Goal: Task Accomplishment & Management: Complete application form

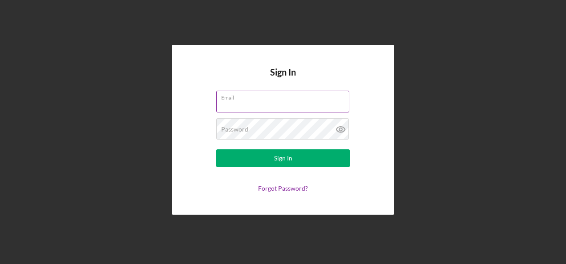
click at [235, 98] on label "Email" at bounding box center [285, 96] width 128 height 10
click at [235, 98] on input "Email" at bounding box center [282, 101] width 133 height 21
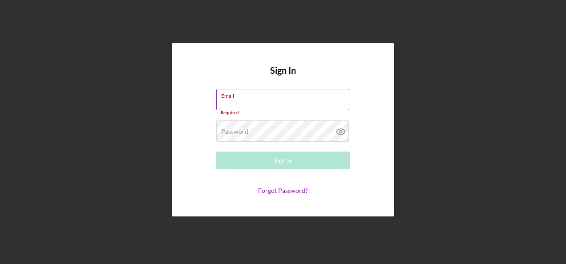
click at [233, 101] on input "Email" at bounding box center [282, 99] width 133 height 21
type input "[PERSON_NAME][EMAIL_ADDRESS][PERSON_NAME][DOMAIN_NAME]"
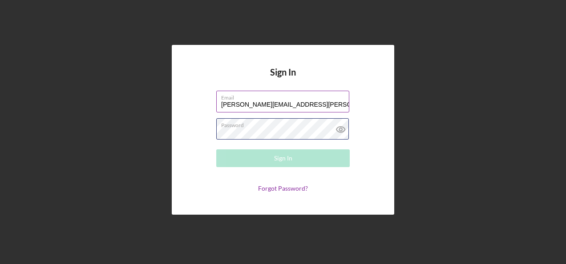
click at [255, 125] on div "Password Required" at bounding box center [282, 129] width 133 height 22
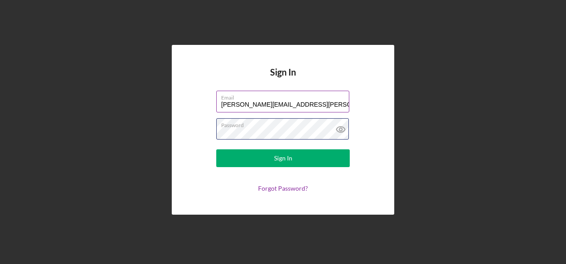
click at [216, 149] on button "Sign In" at bounding box center [282, 158] width 133 height 18
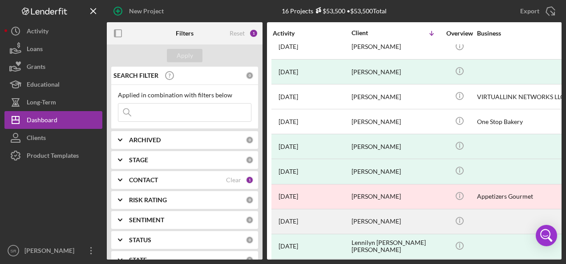
scroll to position [178, 0]
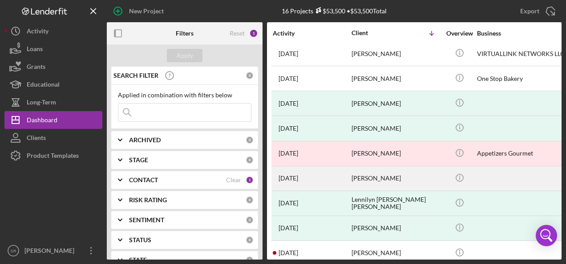
click at [318, 177] on div "[DATE] [PERSON_NAME]" at bounding box center [312, 179] width 78 height 24
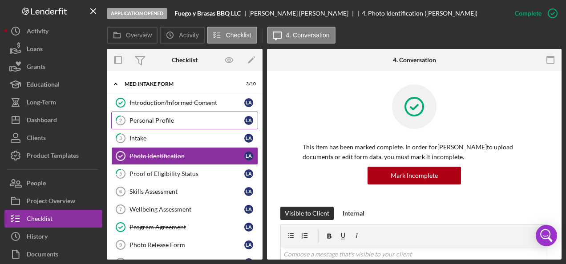
click at [137, 121] on div "Personal Profile" at bounding box center [186, 120] width 115 height 7
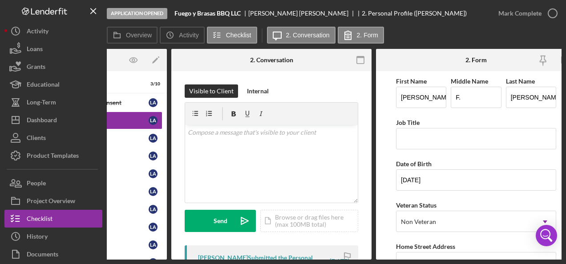
scroll to position [0, 110]
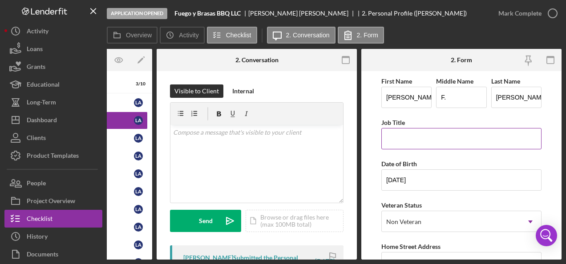
click at [415, 136] on input "Job Title" at bounding box center [461, 138] width 160 height 21
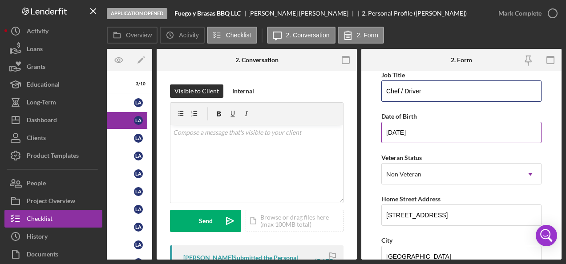
scroll to position [133, 0]
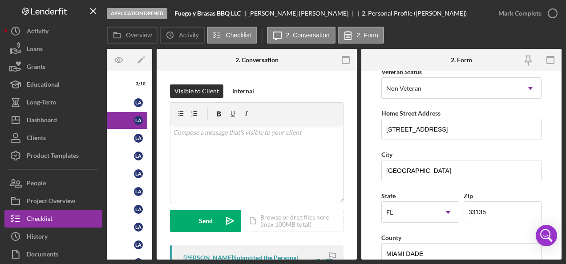
type input "Chef / Driver"
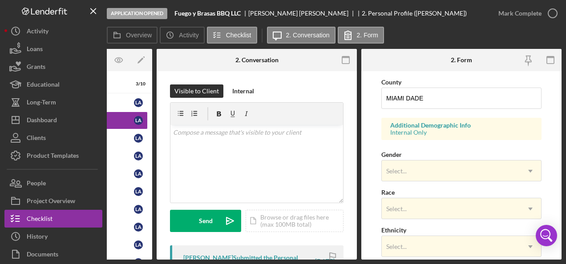
scroll to position [311, 0]
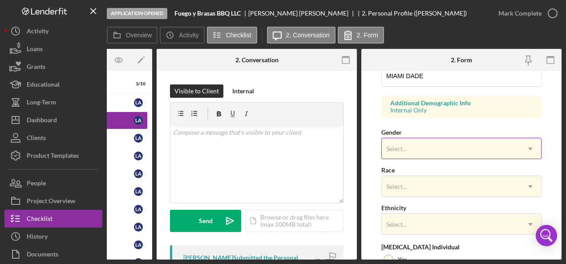
click at [397, 141] on div "Select..." at bounding box center [451, 149] width 138 height 20
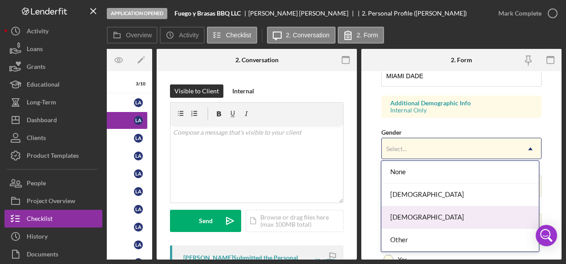
click at [399, 214] on div "[DEMOGRAPHIC_DATA]" at bounding box center [459, 217] width 157 height 23
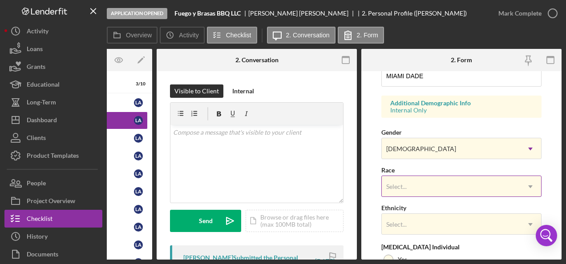
click at [412, 187] on div "Select..." at bounding box center [451, 187] width 138 height 20
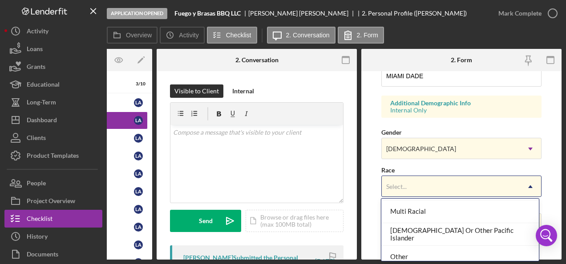
scroll to position [118, 0]
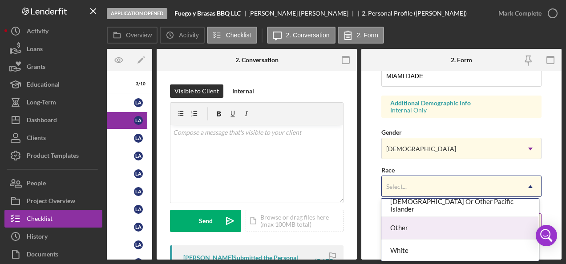
click at [400, 230] on div "Other" at bounding box center [459, 228] width 157 height 23
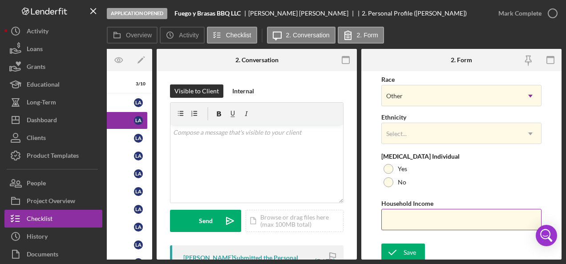
scroll to position [405, 0]
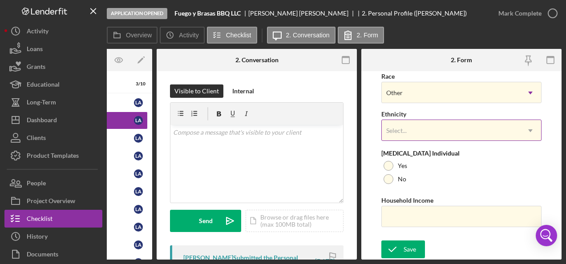
click at [415, 125] on div "Select..." at bounding box center [451, 131] width 138 height 20
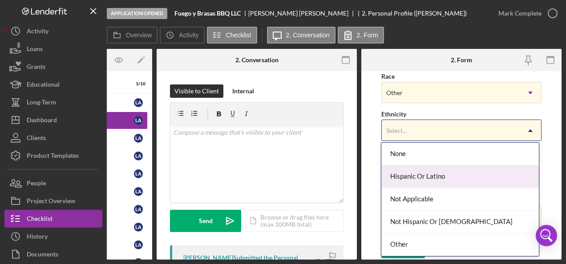
click at [408, 181] on div "Hispanic Or Latino" at bounding box center [459, 176] width 157 height 23
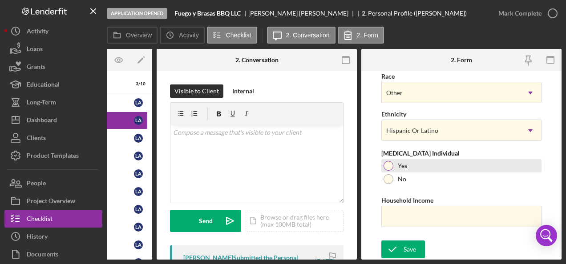
click at [407, 165] on div "Yes" at bounding box center [461, 165] width 160 height 13
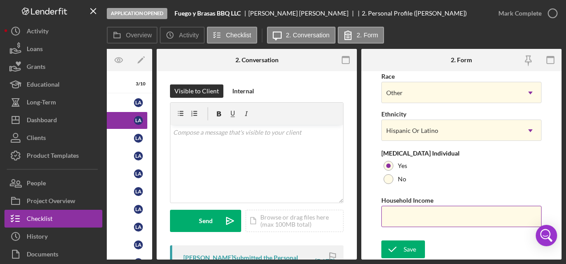
click at [411, 210] on input "Household Income" at bounding box center [461, 216] width 160 height 21
type input "$36,000"
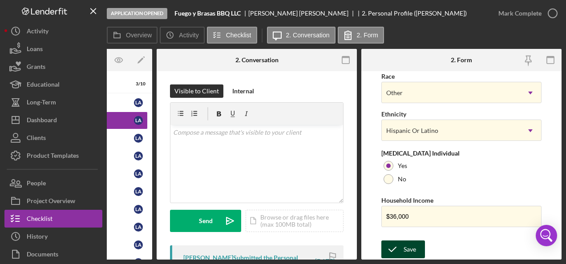
click at [409, 249] on div "Save" at bounding box center [409, 250] width 12 height 18
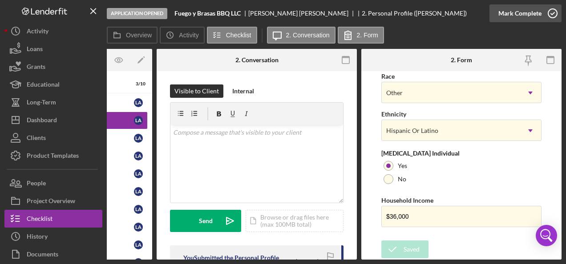
click at [559, 15] on icon "button" at bounding box center [552, 13] width 22 height 22
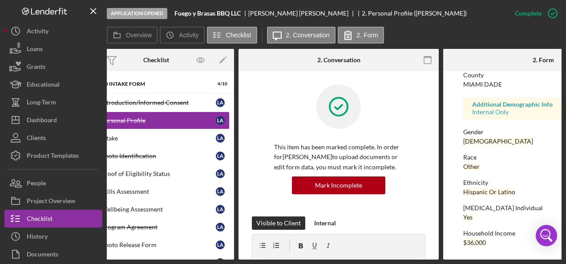
scroll to position [0, 0]
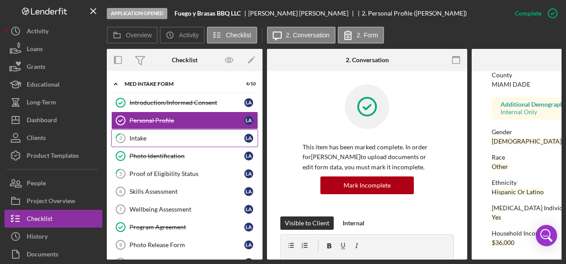
click at [144, 133] on link "3 Intake L A" at bounding box center [184, 138] width 147 height 18
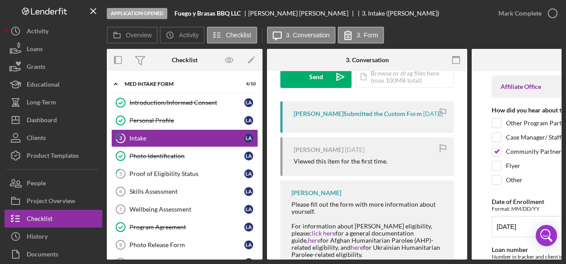
drag, startPoint x: 350, startPoint y: 255, endPoint x: 382, endPoint y: 259, distance: 32.7
click at [384, 259] on div "Overview Internal Workflow Stage Application Opened Icon/Dropdown Arrow Archive…" at bounding box center [334, 154] width 455 height 211
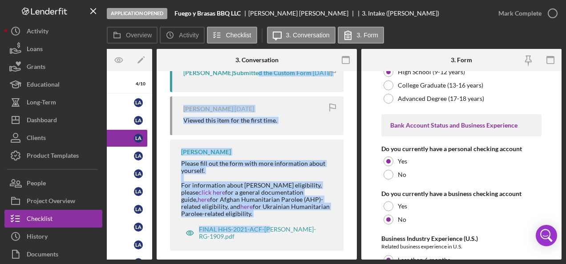
scroll to position [1601, 0]
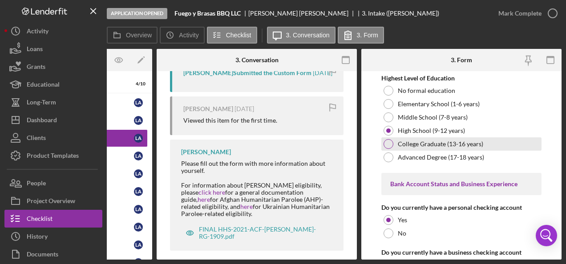
click at [391, 139] on div at bounding box center [388, 144] width 10 height 10
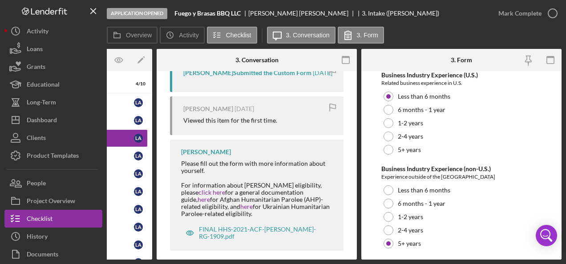
scroll to position [1842, 0]
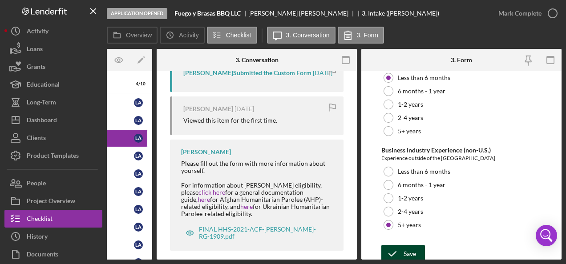
click at [403, 246] on div "Save" at bounding box center [409, 254] width 12 height 18
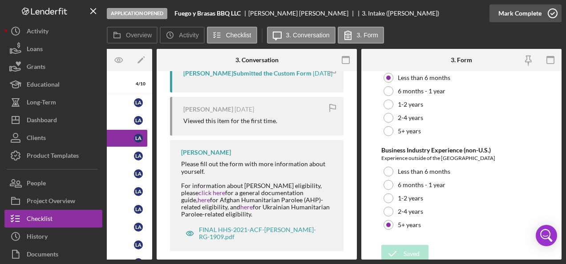
click at [552, 12] on icon "button" at bounding box center [552, 13] width 22 height 22
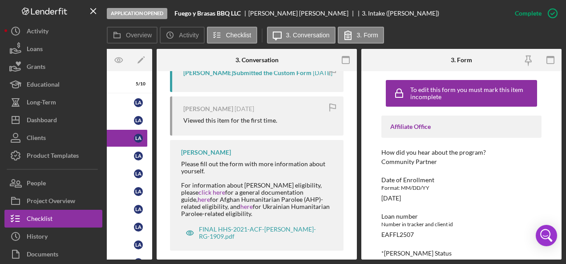
scroll to position [0, 0]
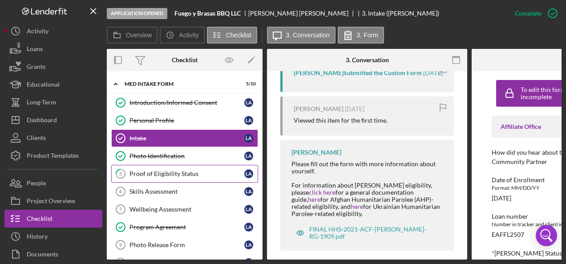
drag, startPoint x: 159, startPoint y: 154, endPoint x: 167, endPoint y: 173, distance: 20.7
click at [159, 154] on div "Photo Identification" at bounding box center [186, 156] width 115 height 7
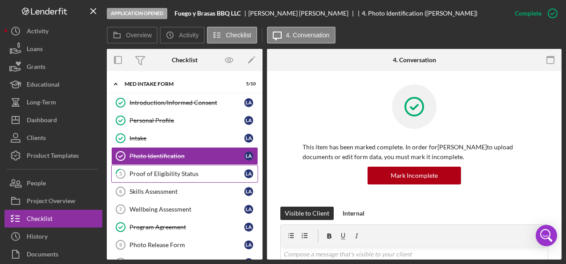
click at [168, 170] on div "Proof of Eligibility Status" at bounding box center [186, 173] width 115 height 7
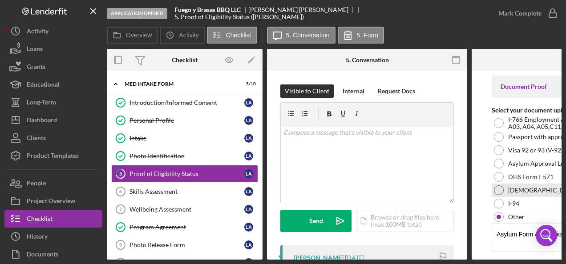
scroll to position [28, 0]
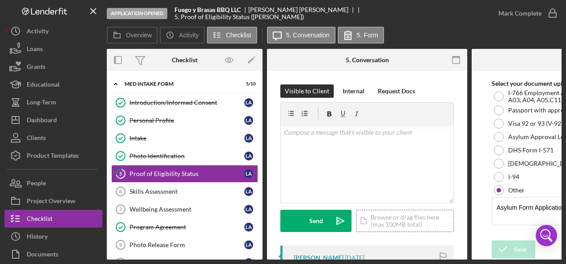
click at [385, 215] on div "Icon/Document Browse or drag files here (max 100MB total) Tap to choose files o…" at bounding box center [405, 221] width 98 height 22
click at [383, 214] on div "Icon/Document Browse or drag files here (max 100MB total) Tap to choose files o…" at bounding box center [405, 221] width 98 height 22
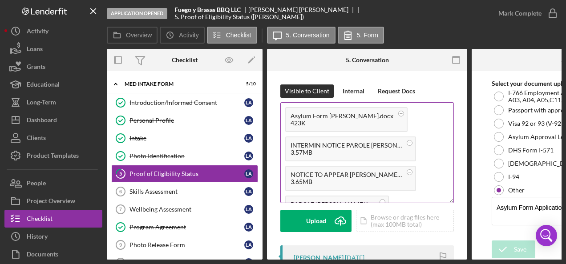
scroll to position [44, 0]
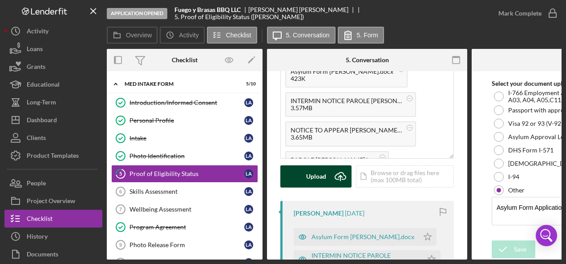
click at [310, 178] on div "Upload" at bounding box center [316, 176] width 20 height 22
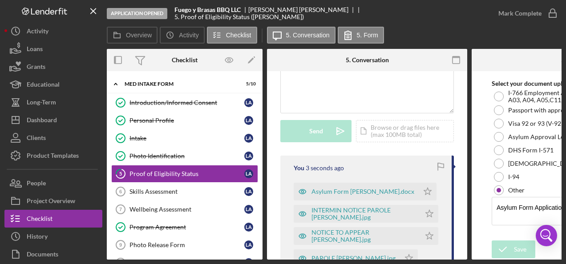
scroll to position [89, 0]
click at [419, 193] on icon "Icon/Star" at bounding box center [428, 193] width 18 height 18
click at [427, 213] on icon "Icon/Star" at bounding box center [429, 215] width 18 height 18
click at [426, 234] on polygon "button" at bounding box center [430, 236] width 8 height 7
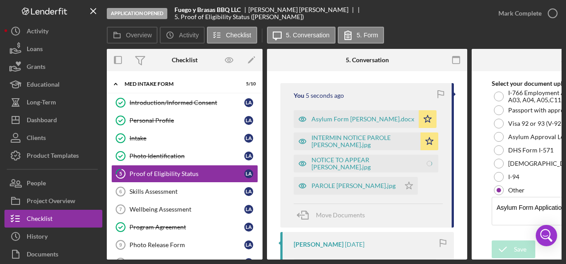
scroll to position [178, 0]
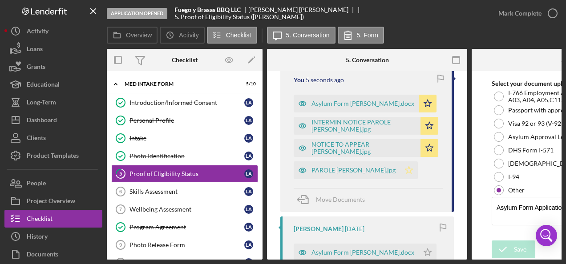
click at [400, 170] on icon "Icon/Star" at bounding box center [409, 170] width 18 height 18
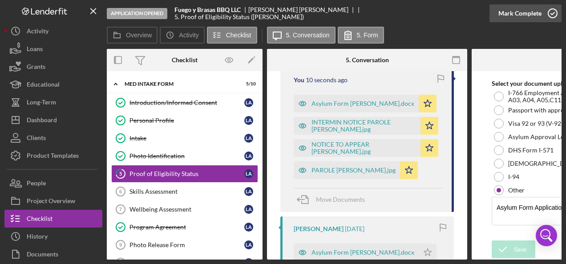
click at [554, 12] on icon "button" at bounding box center [552, 13] width 22 height 22
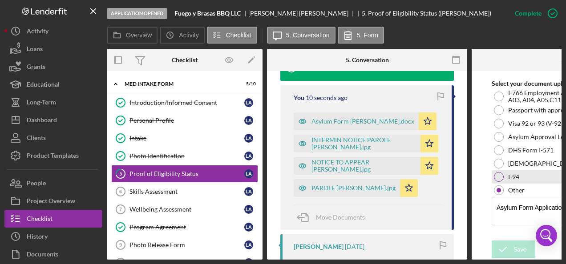
scroll to position [341, 0]
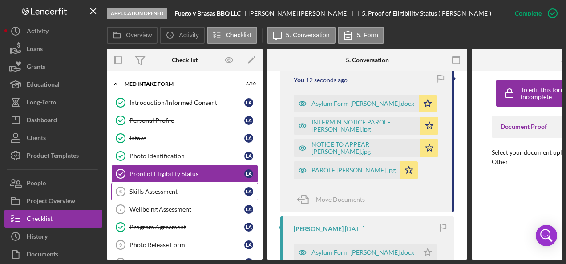
click at [163, 190] on div "Skills Assessment" at bounding box center [186, 191] width 115 height 7
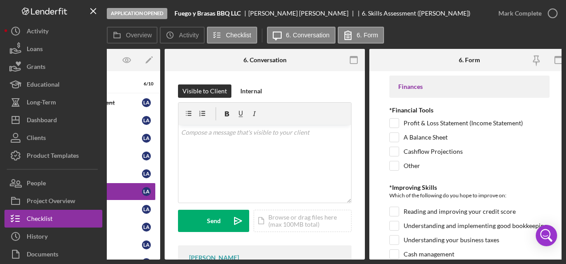
scroll to position [0, 110]
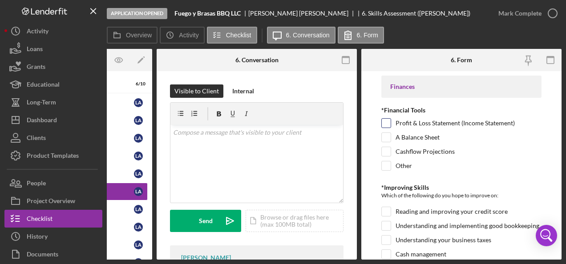
click at [387, 126] on input "Profit & Loss Statement (Income Statement)" at bounding box center [386, 123] width 9 height 9
checkbox input "true"
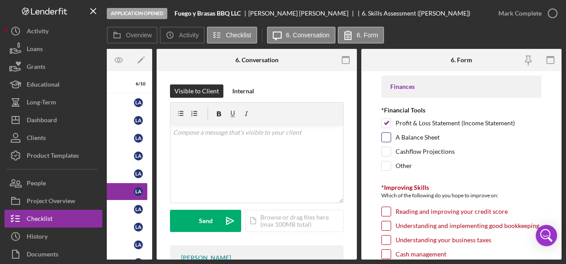
click at [387, 134] on input "A Balance Sheet" at bounding box center [386, 137] width 9 height 9
checkbox input "true"
click at [387, 147] on div at bounding box center [386, 152] width 10 height 10
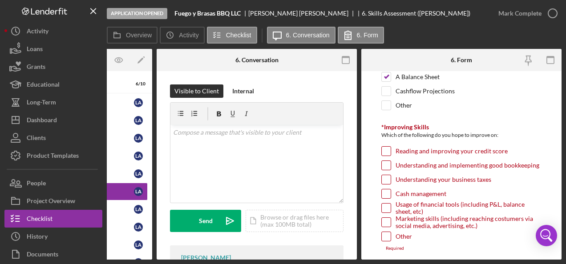
scroll to position [89, 0]
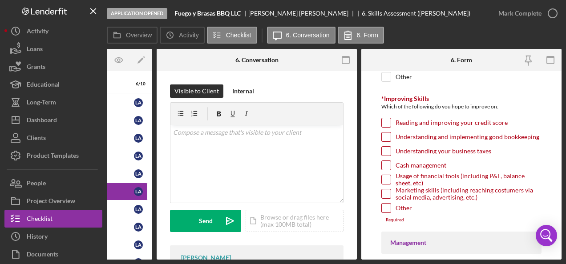
click at [383, 123] on input "Reading and improving your credit score" at bounding box center [386, 122] width 9 height 9
checkbox input "true"
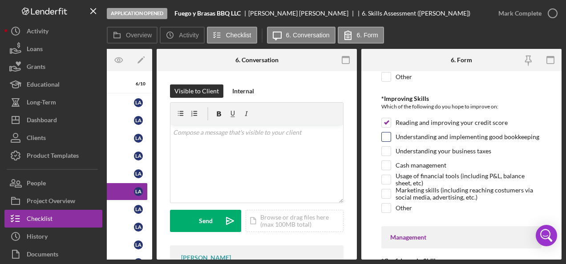
click at [389, 133] on input "Understanding and implementing good bookkeeping" at bounding box center [386, 137] width 9 height 9
checkbox input "true"
click at [385, 149] on input "Understanding your business taxes" at bounding box center [386, 151] width 9 height 9
checkbox input "true"
click at [383, 164] on input "Cash management" at bounding box center [386, 165] width 9 height 9
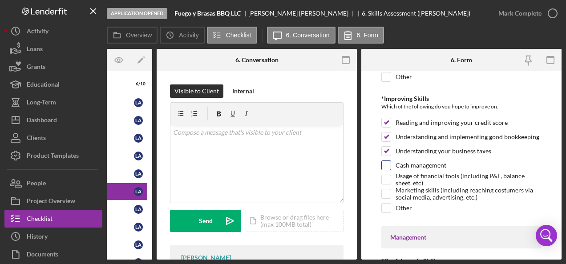
checkbox input "true"
click at [386, 179] on input "Usage of financial tools (including P&L, balance sheet, etc)" at bounding box center [386, 179] width 9 height 9
checkbox input "true"
click at [387, 193] on input "Marketing skills (including reaching costumers via social media, advertising, e…" at bounding box center [386, 193] width 9 height 9
checkbox input "true"
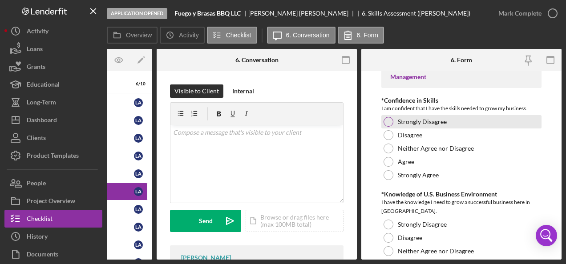
scroll to position [267, 0]
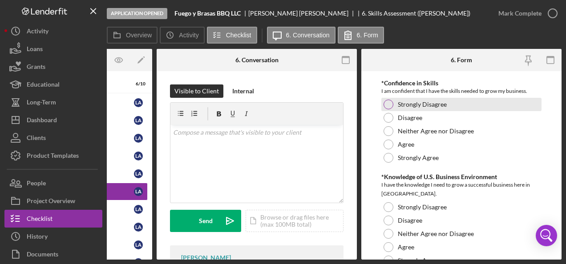
click at [384, 100] on div at bounding box center [388, 105] width 10 height 10
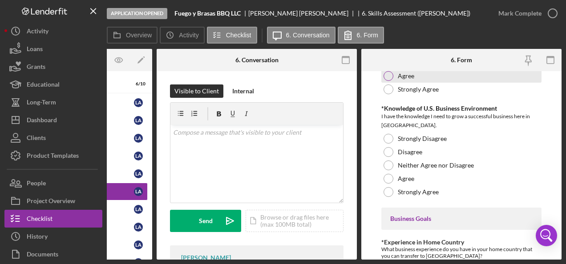
scroll to position [356, 0]
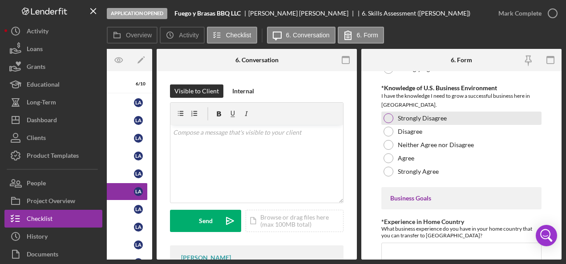
click at [387, 112] on div "Strongly Disagree" at bounding box center [461, 118] width 160 height 13
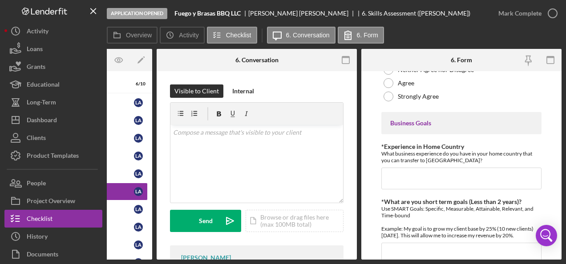
scroll to position [445, 0]
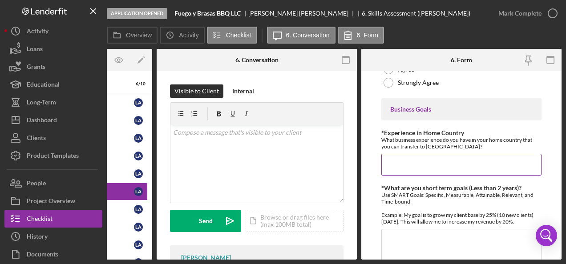
click at [422, 161] on input "*Experience in Home Country" at bounding box center [461, 164] width 160 height 21
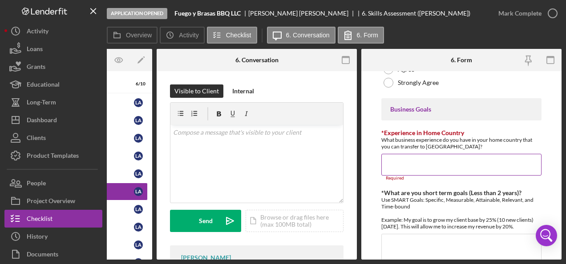
type input "c"
paste input "At FUEGO Y BRASAS BBQ, we don’t just cook meat — we craft a culinary experience…"
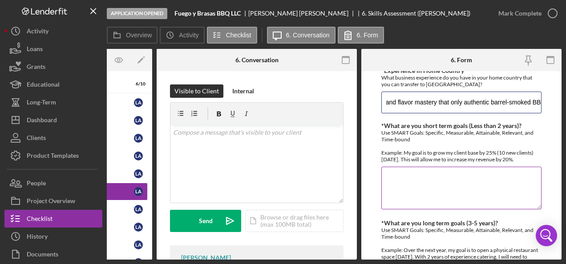
scroll to position [534, 0]
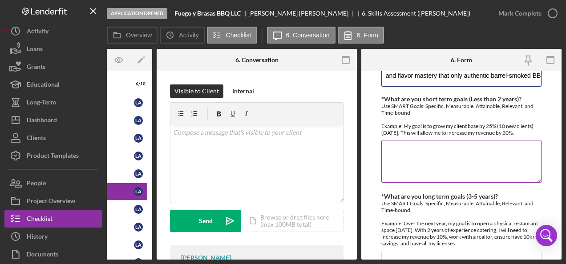
type input "At FUEGO Y BRASAS BBQ, we don’t just cook meat — we craft a culinary experience…"
click at [423, 149] on textarea "*What are you short term goals (Less than 2 years)?" at bounding box center [461, 161] width 160 height 43
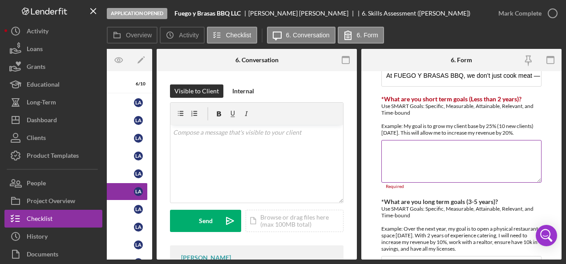
paste textarea "Establish Brand Recognition: Achieve a 25% increase in brand visibility by laun…"
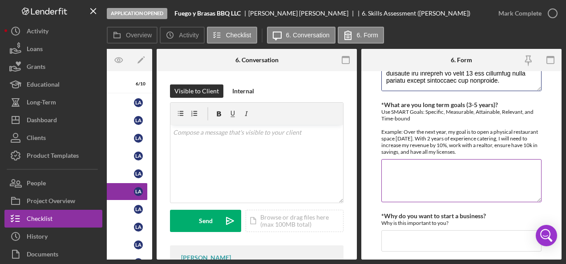
scroll to position [648, 0]
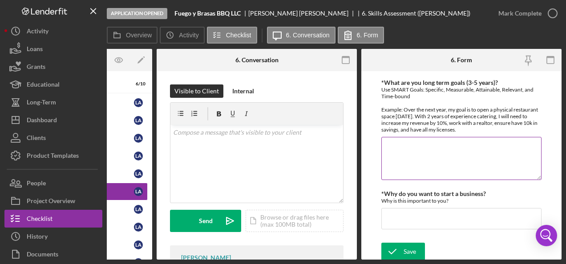
type textarea "Establish Brand Recognition: Achieve a 25% increase in brand visibility by laun…"
click at [406, 148] on textarea "*What are you long term goals (3-5 years)?" at bounding box center [461, 158] width 160 height 43
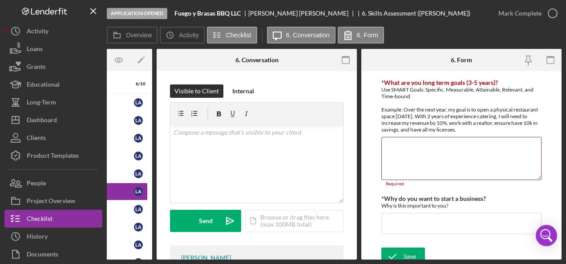
paste textarea "Expand Business Operations with a Physical Location: Open a fully equipped comm…"
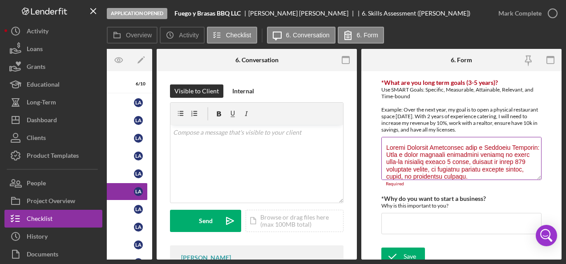
scroll to position [201, 0]
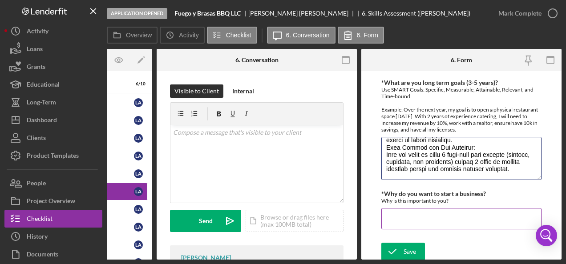
type textarea "Expand Business Operations with a Physical Location: Open a fully equipped comm…"
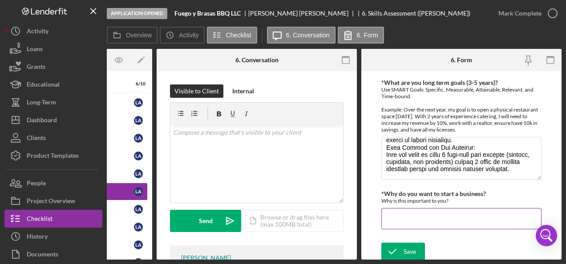
click at [396, 209] on input "*Why do you want to start a business?" at bounding box center [461, 218] width 160 height 21
paste input "To become the leading business in barrel-smoked meat preparation and sales, exp…"
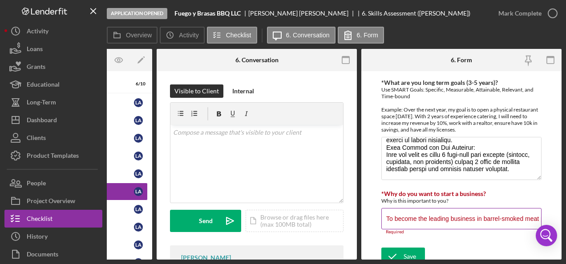
scroll to position [0, 404]
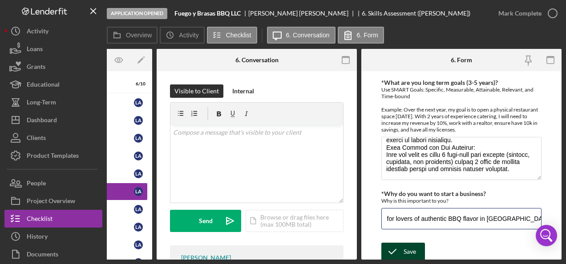
type input "To become the leading business in barrel-smoked meat preparation and sales, exp…"
click at [403, 244] on div "Save" at bounding box center [409, 252] width 12 height 18
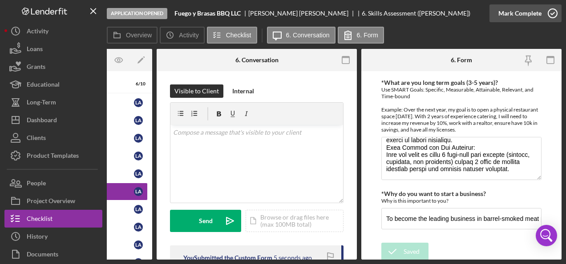
click at [552, 9] on circle "button" at bounding box center [552, 13] width 9 height 9
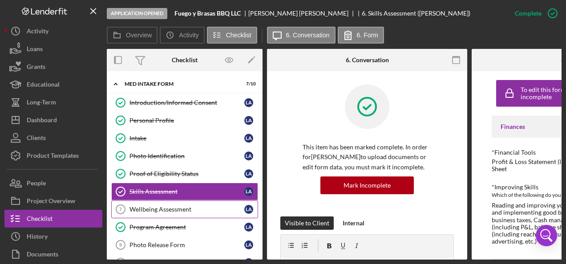
click at [177, 209] on div "Wellbeing Assessment" at bounding box center [186, 209] width 115 height 7
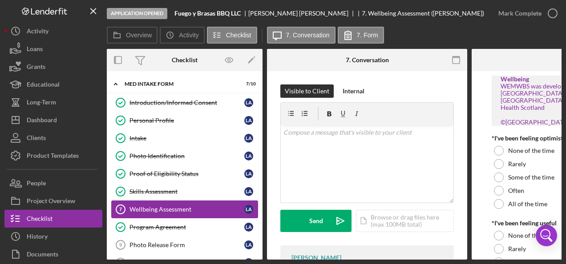
scroll to position [81, 0]
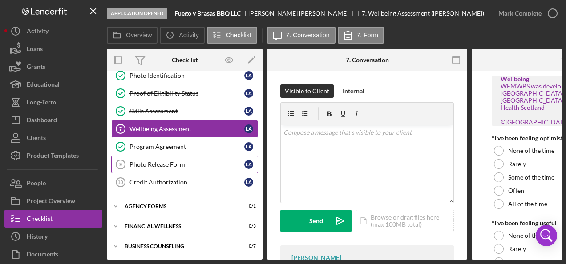
click at [161, 161] on div "Photo Release Form" at bounding box center [186, 164] width 115 height 7
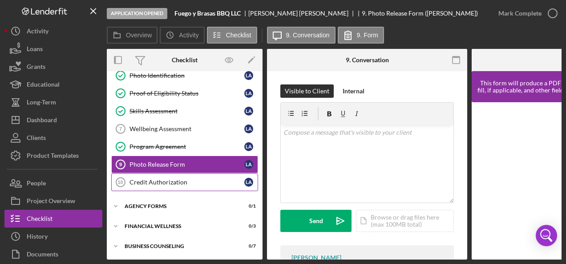
click at [170, 179] on div "Credit Authorization" at bounding box center [186, 182] width 115 height 7
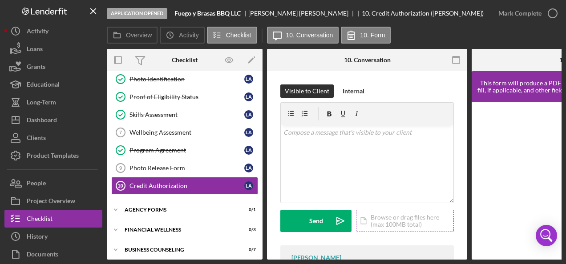
scroll to position [81, 0]
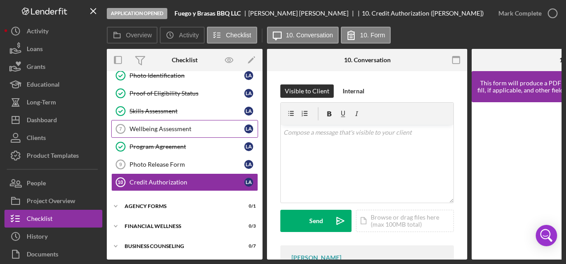
click at [179, 127] on div "Wellbeing Assessment" at bounding box center [186, 128] width 115 height 7
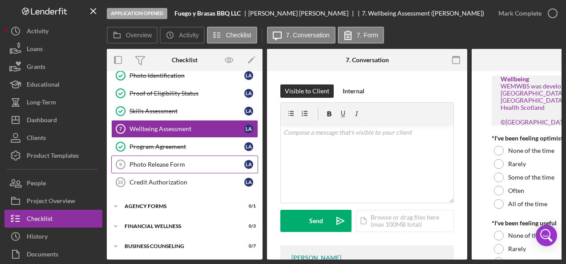
click at [182, 161] on div "Photo Release Form" at bounding box center [186, 164] width 115 height 7
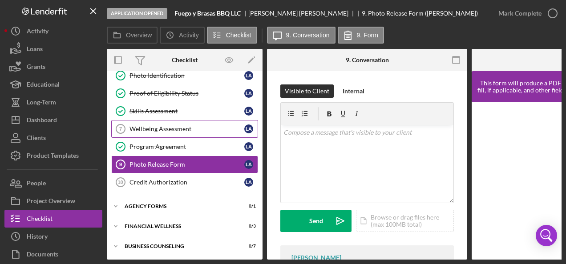
click at [181, 125] on div "Wellbeing Assessment" at bounding box center [186, 128] width 115 height 7
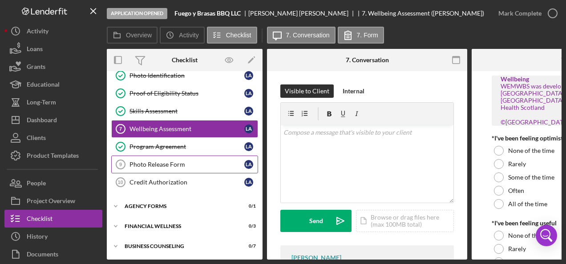
click at [151, 157] on link "Photo Release Form 9 Photo Release Form L A" at bounding box center [184, 165] width 147 height 18
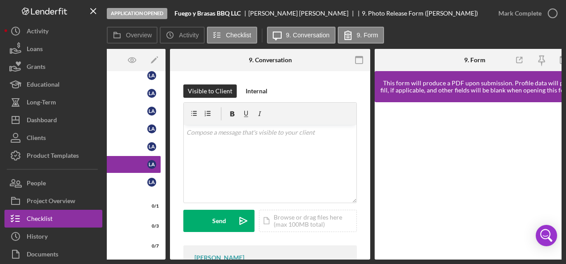
scroll to position [0, 110]
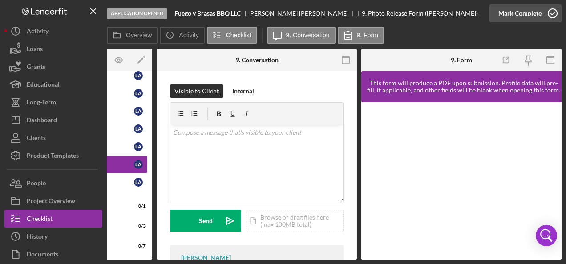
click at [551, 13] on icon "button" at bounding box center [552, 13] width 22 height 22
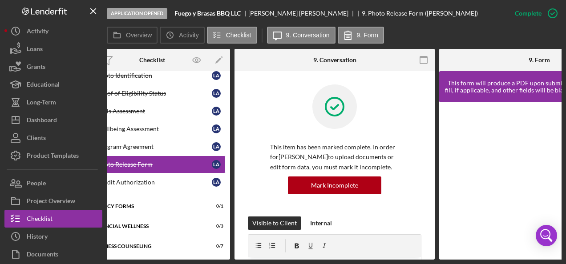
scroll to position [0, 17]
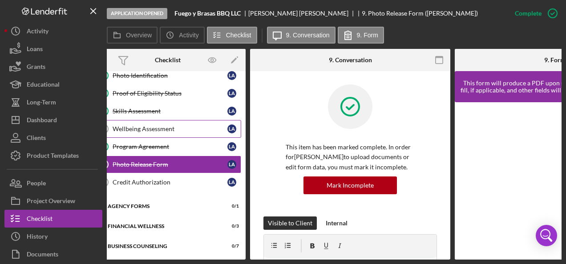
click at [148, 125] on div "Wellbeing Assessment" at bounding box center [170, 128] width 115 height 7
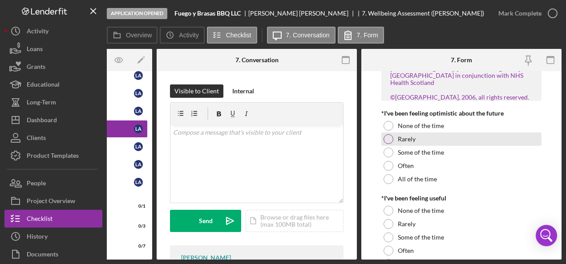
scroll to position [44, 0]
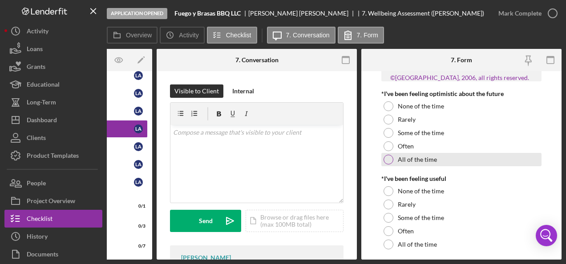
click at [389, 160] on div at bounding box center [388, 160] width 10 height 10
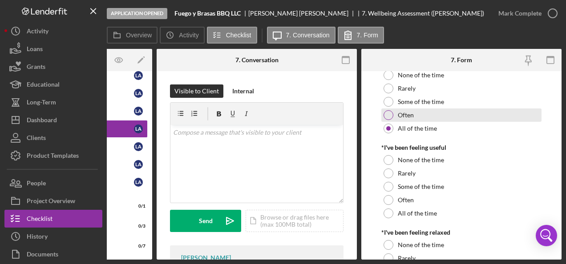
scroll to position [89, 0]
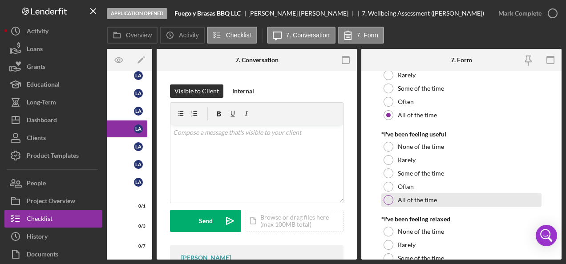
click at [391, 200] on div at bounding box center [388, 200] width 10 height 10
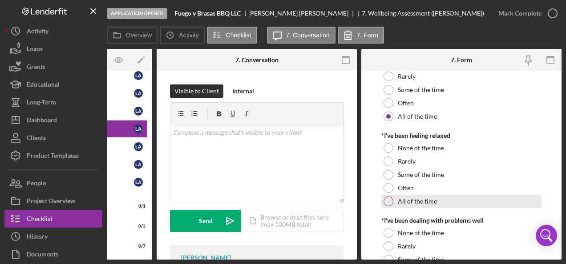
scroll to position [222, 0]
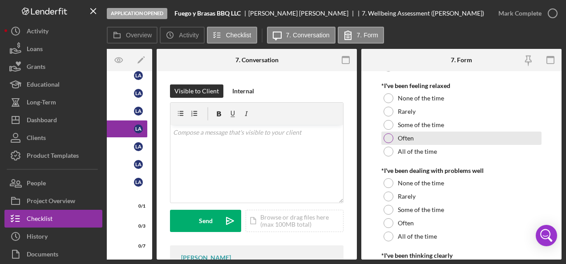
click at [389, 133] on div "Often" at bounding box center [461, 138] width 160 height 13
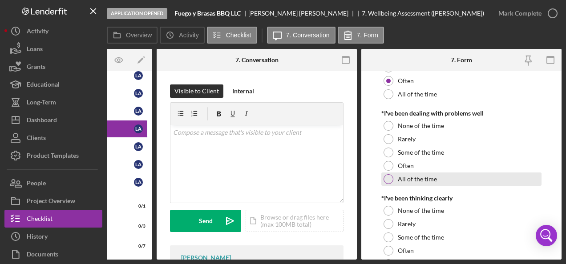
scroll to position [267, 0]
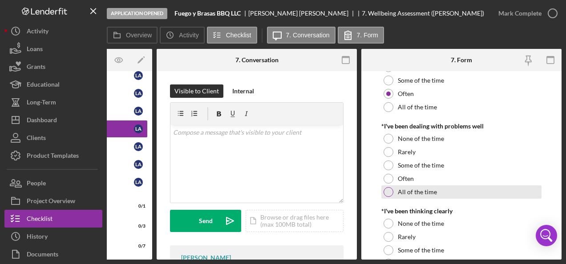
click at [390, 190] on div at bounding box center [388, 192] width 10 height 10
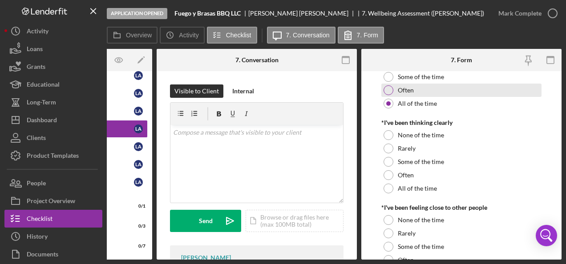
scroll to position [356, 0]
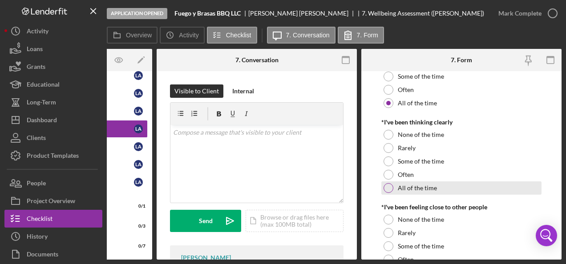
click at [391, 188] on div at bounding box center [388, 188] width 10 height 10
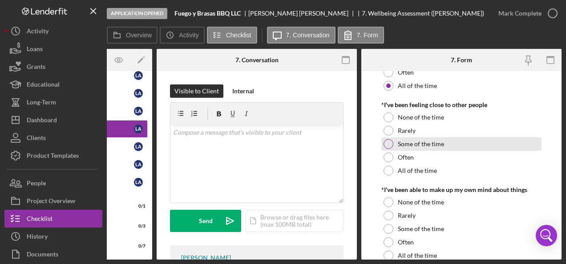
scroll to position [445, 0]
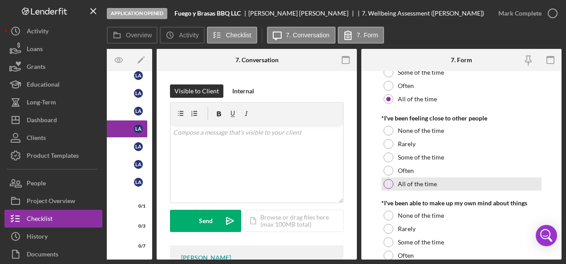
click at [392, 184] on div at bounding box center [388, 184] width 10 height 10
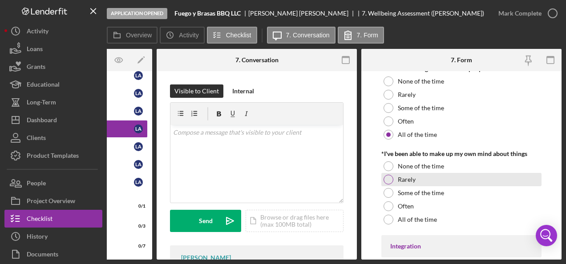
scroll to position [534, 0]
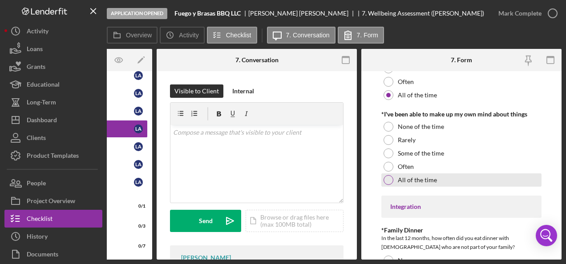
click at [388, 177] on div at bounding box center [388, 180] width 10 height 10
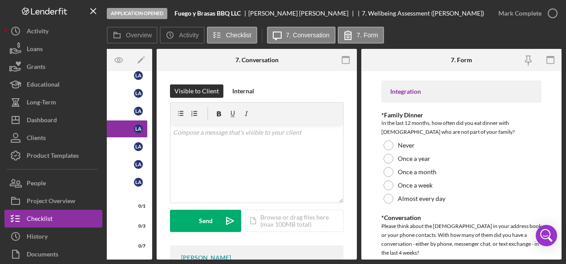
scroll to position [667, 0]
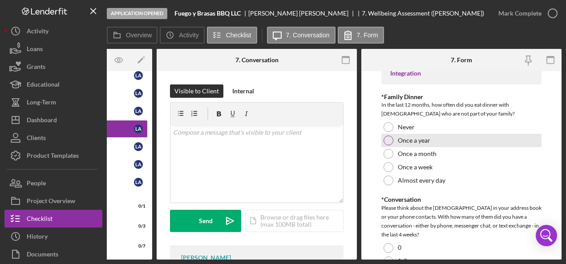
click at [392, 142] on div at bounding box center [388, 141] width 10 height 10
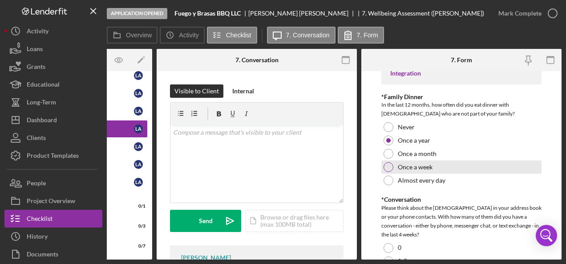
click at [388, 169] on div at bounding box center [388, 167] width 10 height 10
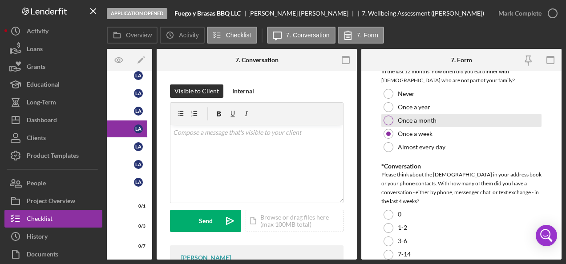
scroll to position [712, 0]
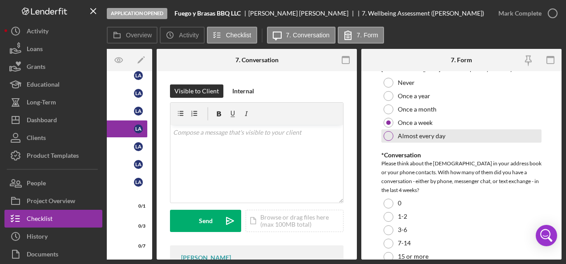
click at [387, 138] on div at bounding box center [388, 136] width 10 height 10
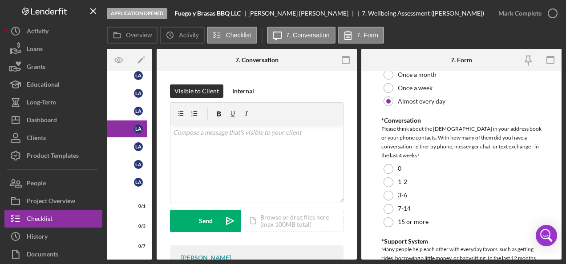
scroll to position [756, 0]
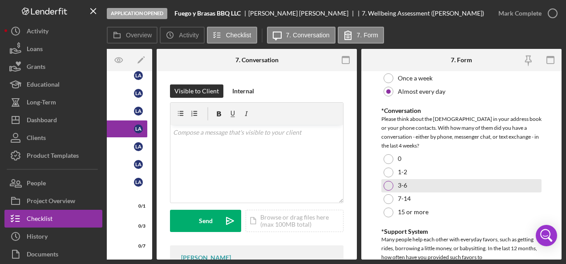
click at [392, 183] on div "3-6" at bounding box center [461, 185] width 160 height 13
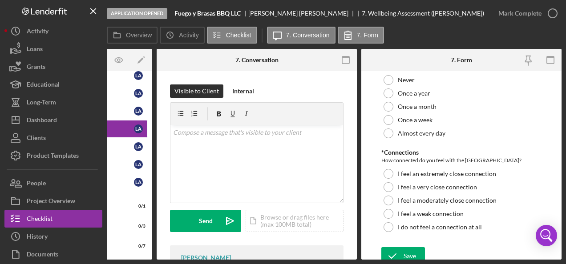
scroll to position [911, 0]
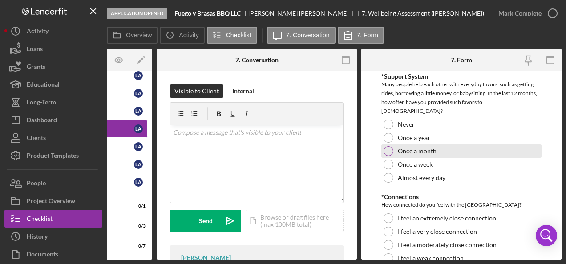
click at [389, 146] on div at bounding box center [388, 151] width 10 height 10
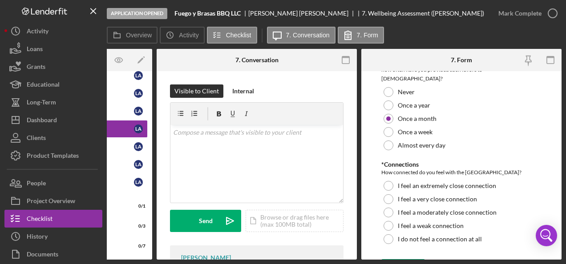
scroll to position [956, 0]
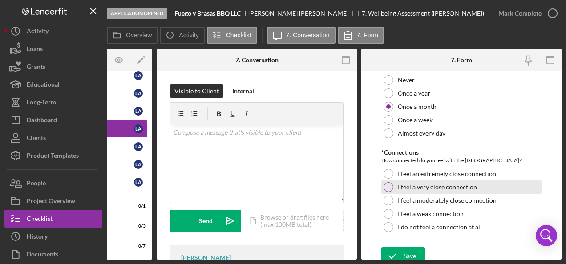
click at [391, 182] on div at bounding box center [388, 187] width 10 height 10
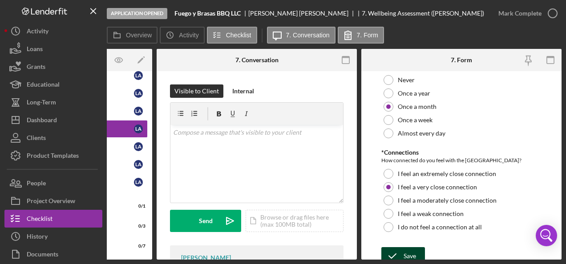
click at [411, 247] on div "Save" at bounding box center [409, 256] width 12 height 18
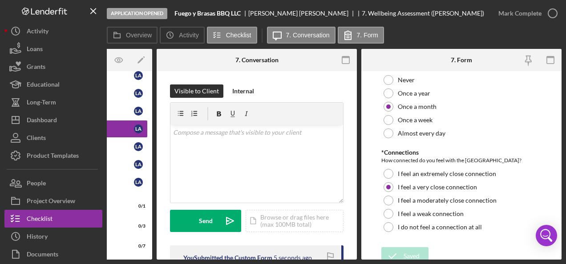
click at [550, 11] on div "Application Opened Fuego y Brasas BBQ LLC [PERSON_NAME] 7. Wellbeing Assessment…" at bounding box center [283, 132] width 566 height 264
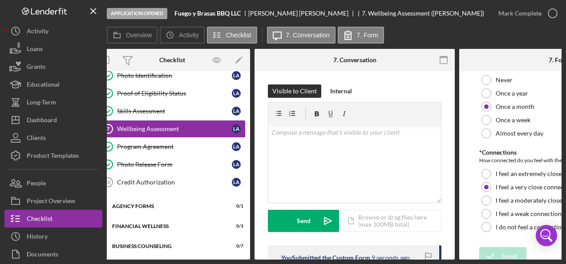
scroll to position [0, 0]
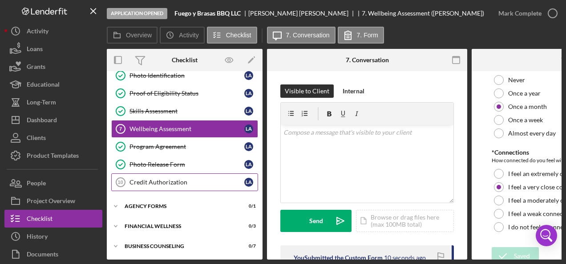
click at [152, 182] on div "Credit Authorization" at bounding box center [186, 182] width 115 height 7
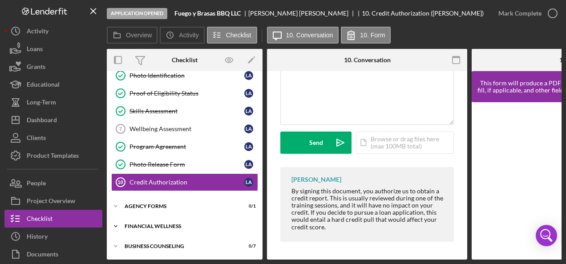
click at [149, 224] on div "Financial Wellness" at bounding box center [188, 226] width 127 height 5
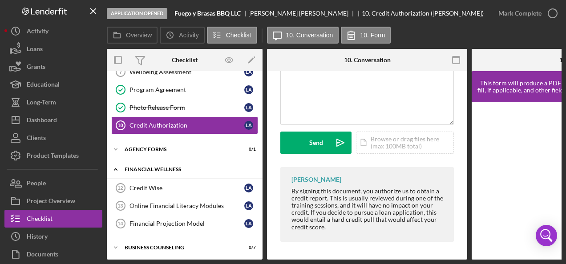
scroll to position [138, 0]
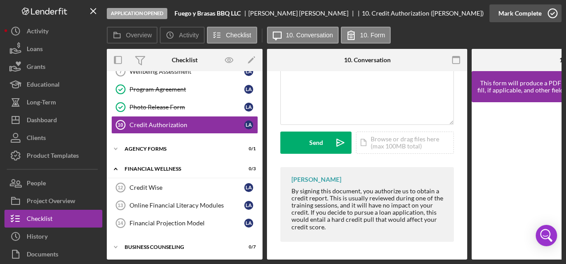
click at [553, 13] on icon "button" at bounding box center [552, 13] width 22 height 22
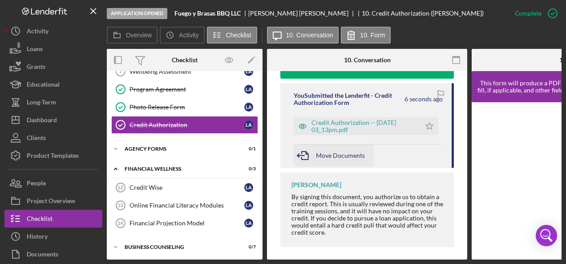
scroll to position [333, 0]
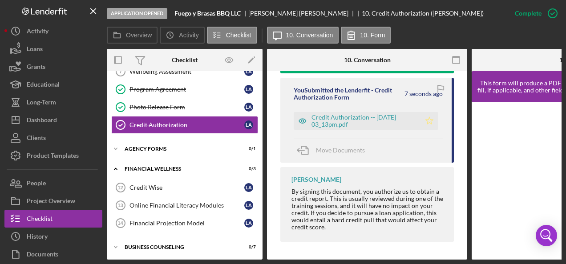
click at [426, 117] on icon "Icon/Star" at bounding box center [429, 121] width 18 height 18
click at [320, 114] on div "Credit Authorization -- [DATE] 03_13pm.pdf" at bounding box center [363, 121] width 105 height 14
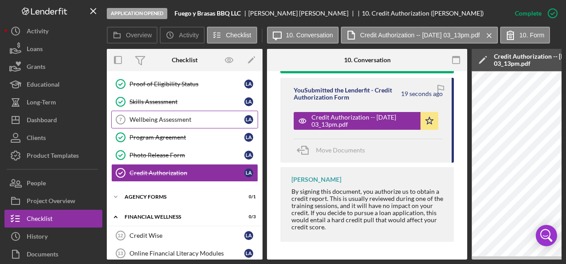
scroll to position [49, 0]
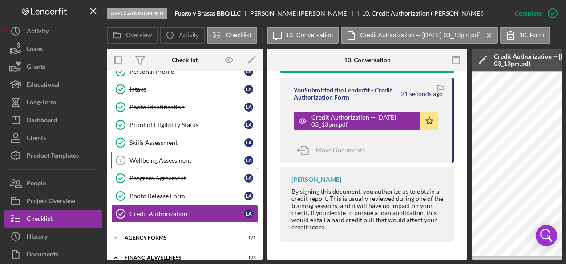
click at [175, 157] on div "Wellbeing Assessment" at bounding box center [186, 160] width 115 height 7
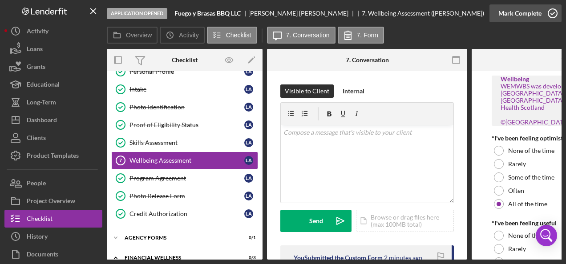
click at [552, 13] on icon "button" at bounding box center [552, 13] width 22 height 22
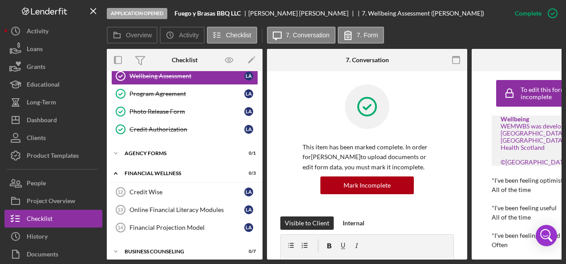
scroll to position [138, 0]
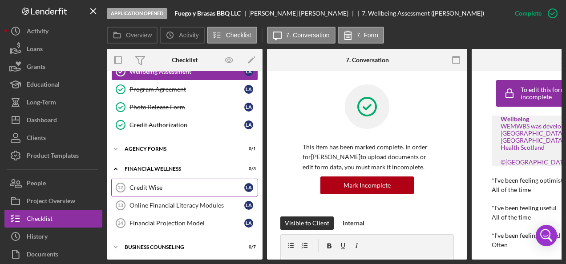
click at [151, 185] on div "Credit Wise" at bounding box center [186, 187] width 115 height 7
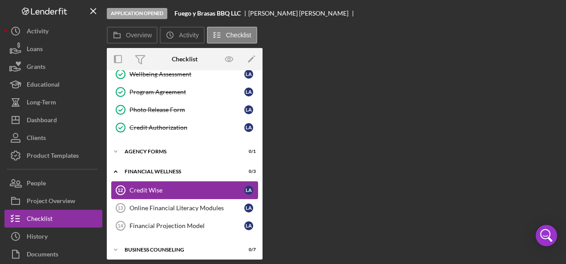
scroll to position [138, 0]
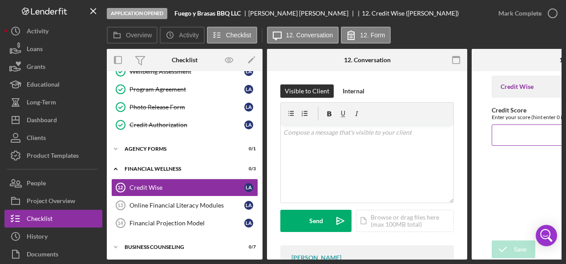
click at [516, 135] on input "Credit Score" at bounding box center [572, 135] width 160 height 21
type input "570"
click at [506, 247] on icon "submit" at bounding box center [503, 249] width 22 height 22
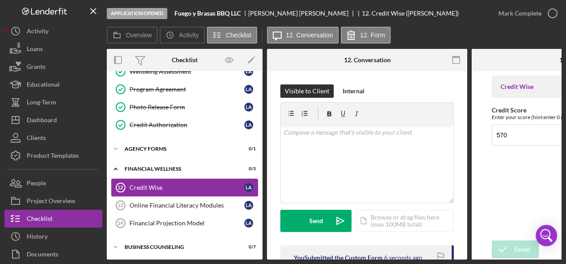
click at [170, 184] on div "Credit Wise" at bounding box center [186, 187] width 115 height 7
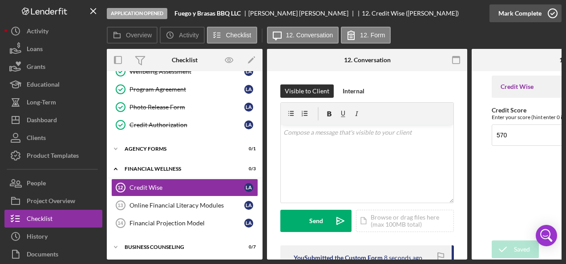
click at [556, 12] on icon "button" at bounding box center [552, 13] width 22 height 22
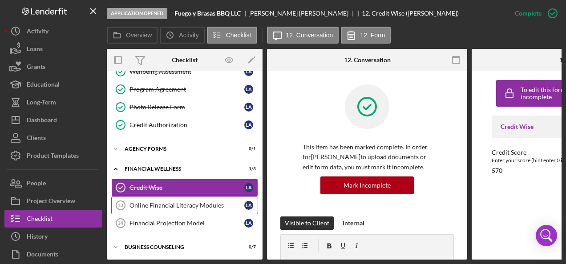
click at [180, 202] on div "Online Financial Literacy Modules" at bounding box center [186, 205] width 115 height 7
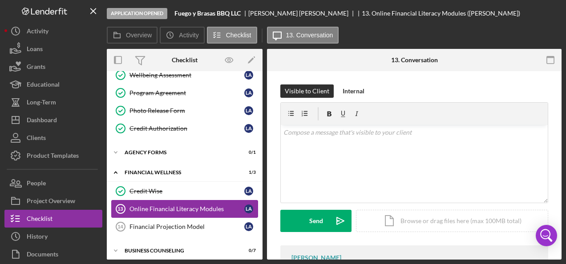
scroll to position [135, 0]
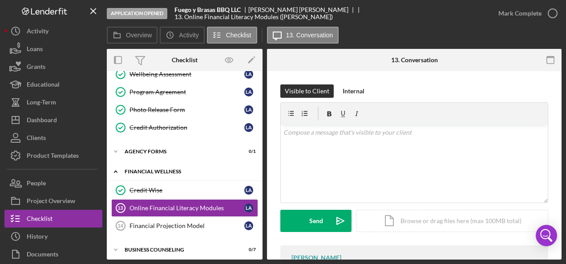
click at [114, 168] on icon "Icon/Expander" at bounding box center [116, 172] width 18 height 18
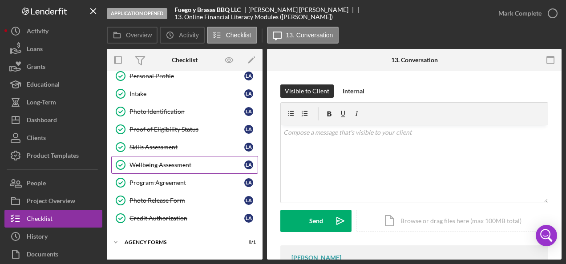
scroll to position [78, 0]
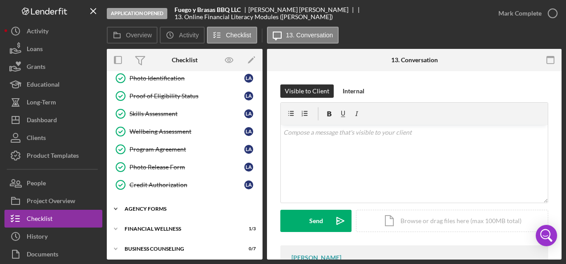
click at [154, 206] on div "Agency Forms" at bounding box center [188, 208] width 127 height 5
click at [158, 226] on div "Financial Wellness" at bounding box center [188, 228] width 127 height 5
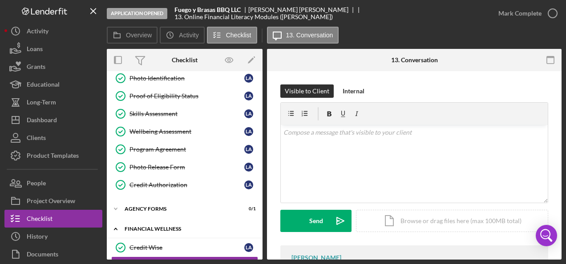
scroll to position [135, 0]
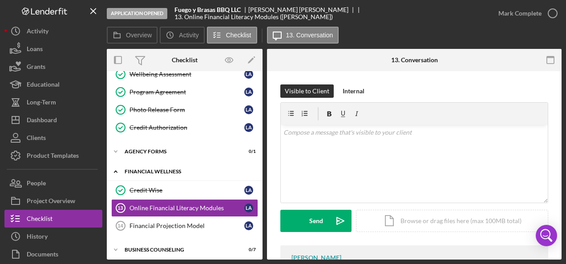
click at [145, 169] on div "Financial Wellness" at bounding box center [188, 171] width 127 height 5
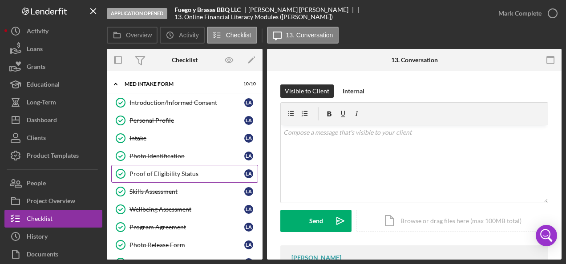
scroll to position [78, 0]
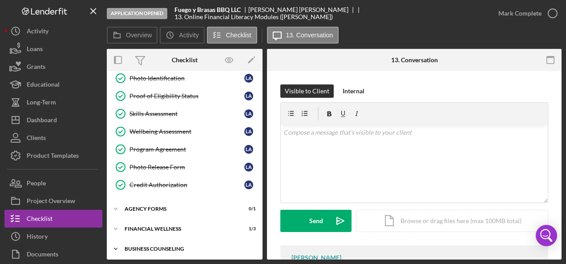
click at [173, 242] on div "Icon/Expander Business Counseling 0 / 7" at bounding box center [185, 249] width 156 height 18
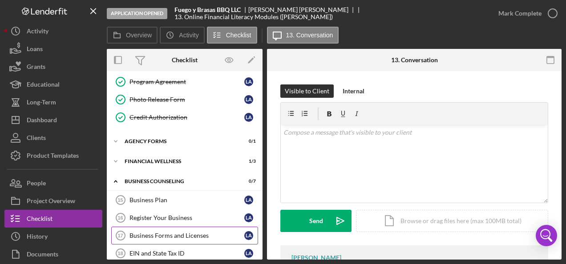
scroll to position [205, 0]
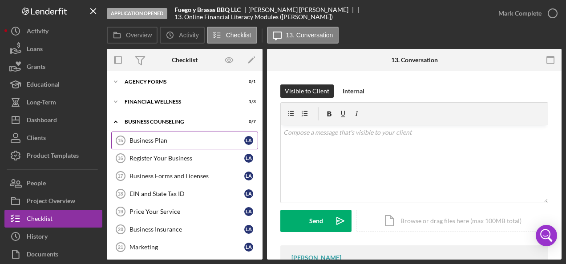
click at [187, 140] on div "Business Plan" at bounding box center [186, 140] width 115 height 7
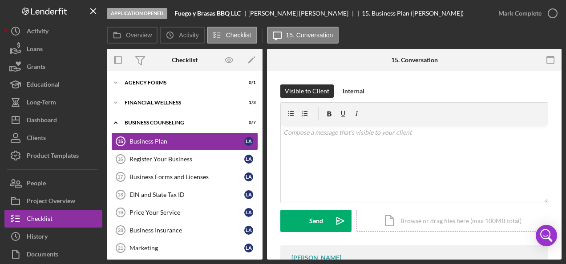
click at [401, 215] on div "Icon/Document Browse or drag files here (max 100MB total) Tap to choose files o…" at bounding box center [452, 221] width 192 height 22
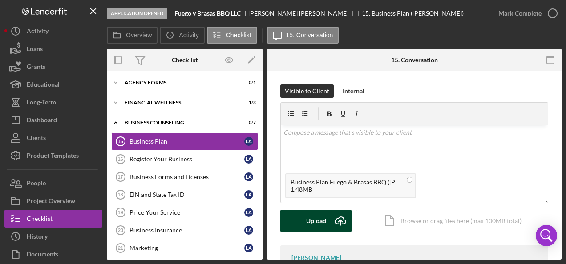
click at [317, 217] on div "Upload" at bounding box center [316, 221] width 20 height 22
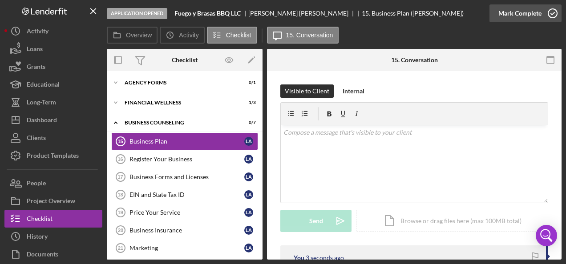
click at [552, 16] on icon "button" at bounding box center [552, 13] width 22 height 22
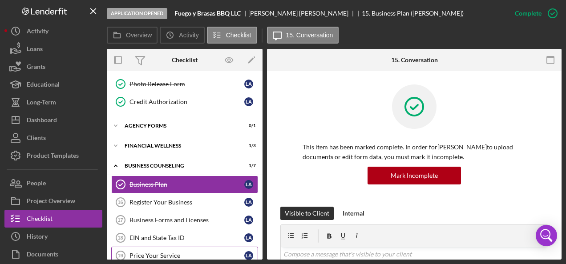
scroll to position [161, 0]
click at [117, 162] on icon "Icon/Expander" at bounding box center [116, 166] width 18 height 18
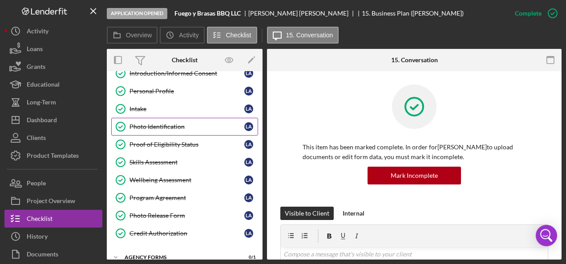
scroll to position [0, 0]
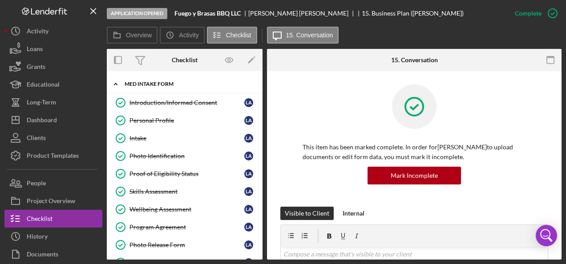
click at [134, 84] on div "MED Intake Form" at bounding box center [188, 83] width 127 height 5
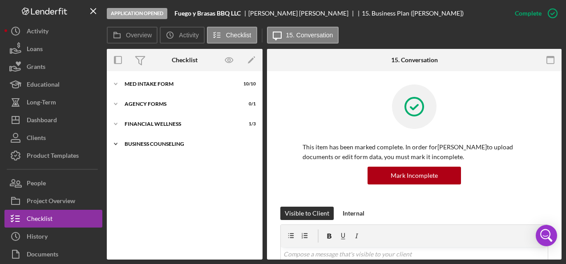
click at [155, 145] on div "Business Counseling" at bounding box center [188, 143] width 127 height 5
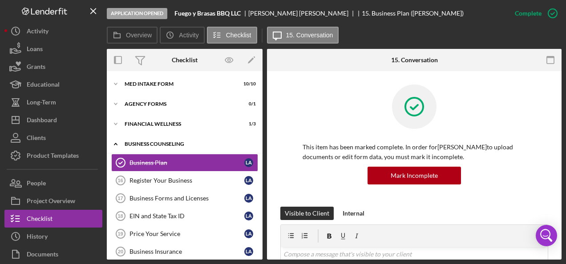
click at [154, 146] on div "Business Counseling" at bounding box center [188, 143] width 127 height 5
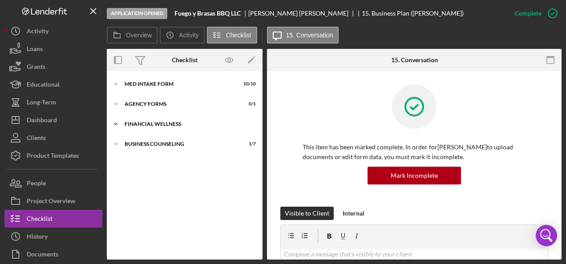
click at [174, 123] on div "Financial Wellness" at bounding box center [188, 123] width 127 height 5
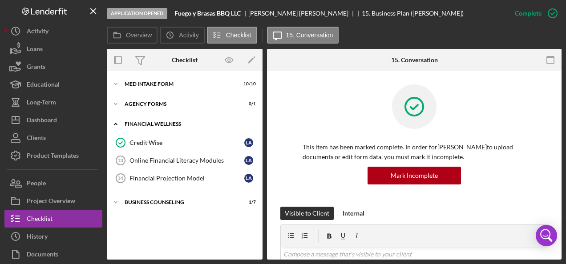
click at [174, 123] on div "Financial Wellness" at bounding box center [188, 123] width 127 height 5
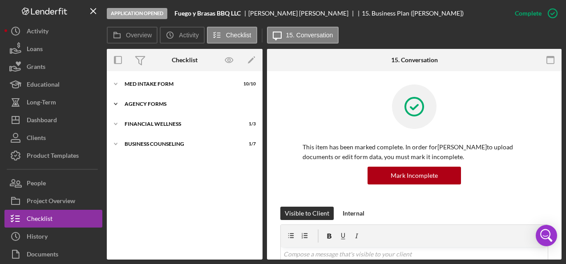
click at [170, 104] on div "Agency Forms" at bounding box center [188, 103] width 127 height 5
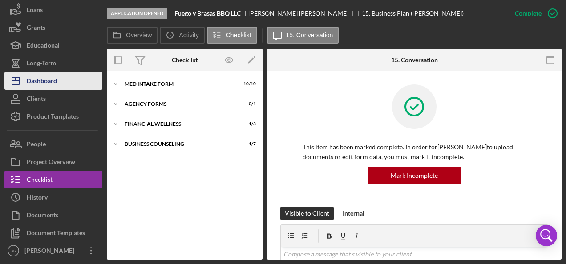
click at [50, 73] on div "Dashboard" at bounding box center [42, 82] width 30 height 20
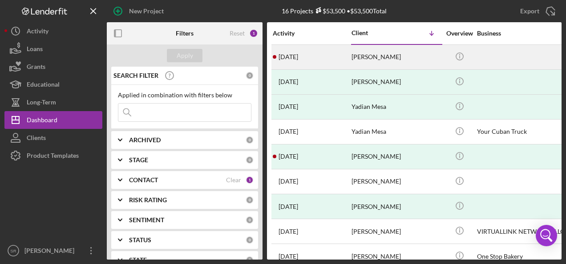
click at [297, 58] on time "[DATE]" at bounding box center [288, 56] width 20 height 7
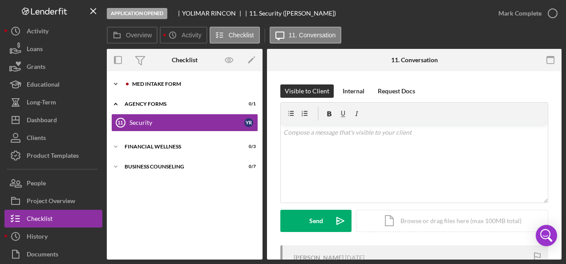
click at [170, 81] on div "Icon/Expander MED Intake Form 0 / 10" at bounding box center [185, 84] width 156 height 18
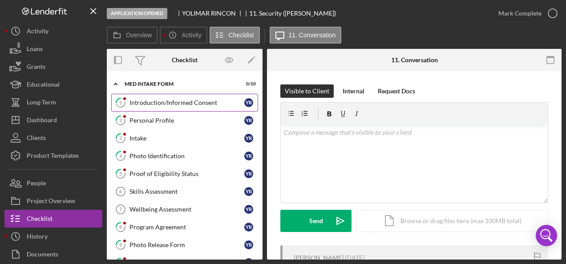
click at [191, 107] on link "1 Introduction/Informed Consent Y R" at bounding box center [184, 103] width 147 height 18
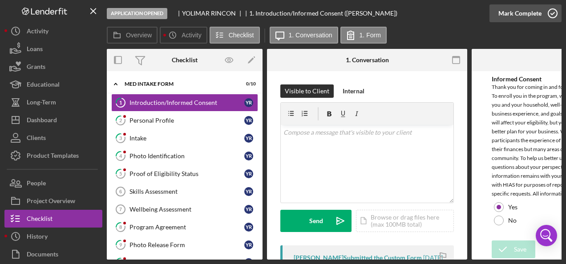
click at [551, 15] on icon "button" at bounding box center [552, 13] width 22 height 22
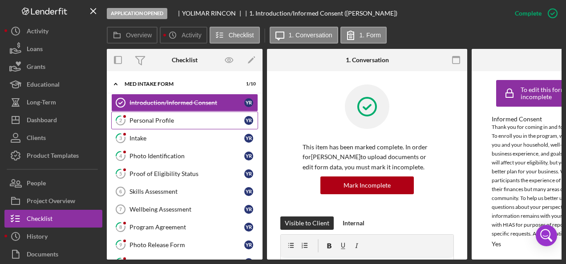
click at [150, 118] on div "Personal Profile" at bounding box center [186, 120] width 115 height 7
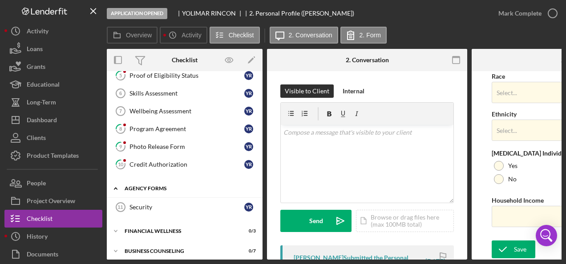
scroll to position [103, 0]
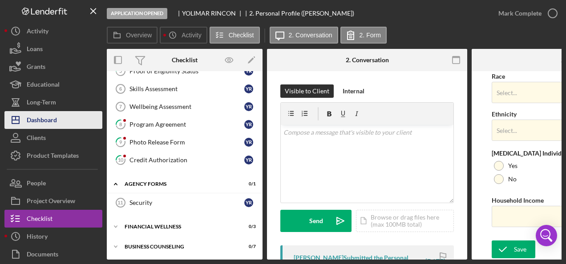
click at [56, 117] on div "Dashboard" at bounding box center [42, 121] width 30 height 20
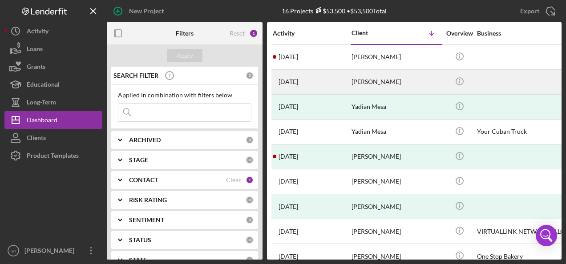
click at [298, 83] on time "[DATE]" at bounding box center [288, 81] width 20 height 7
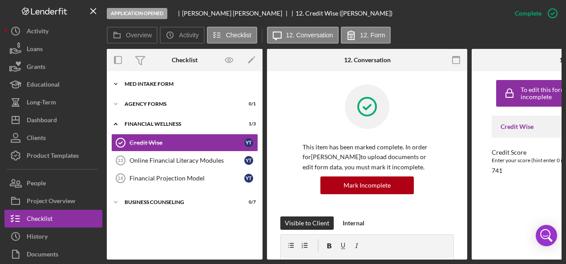
click at [160, 85] on div "MED Intake Form" at bounding box center [188, 83] width 127 height 5
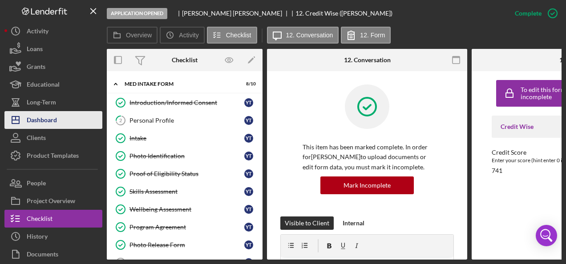
click at [52, 120] on div "Dashboard" at bounding box center [42, 121] width 30 height 20
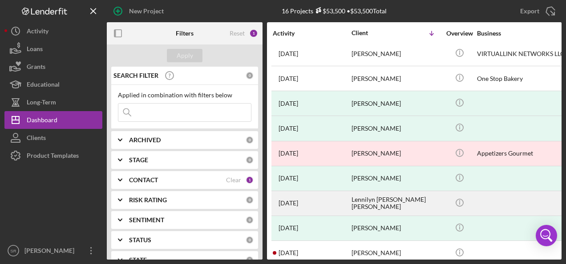
scroll to position [190, 0]
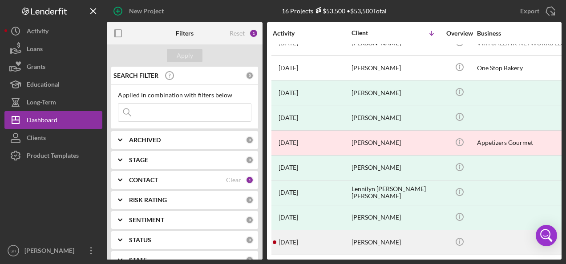
click at [359, 238] on div "[PERSON_NAME]" at bounding box center [395, 243] width 89 height 24
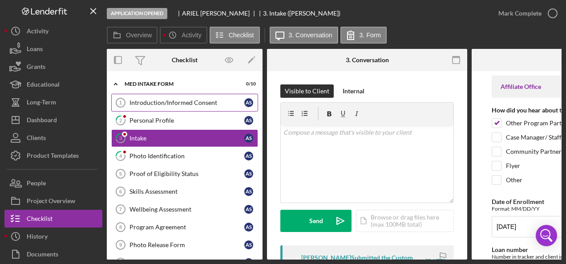
click at [158, 103] on div "Introduction/Informed Consent" at bounding box center [186, 102] width 115 height 7
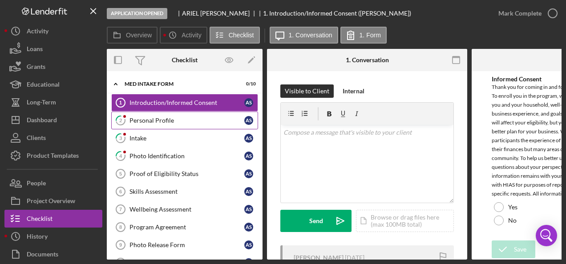
click at [164, 121] on div "Personal Profile" at bounding box center [186, 120] width 115 height 7
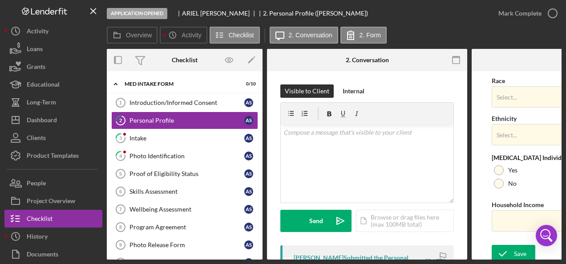
scroll to position [405, 0]
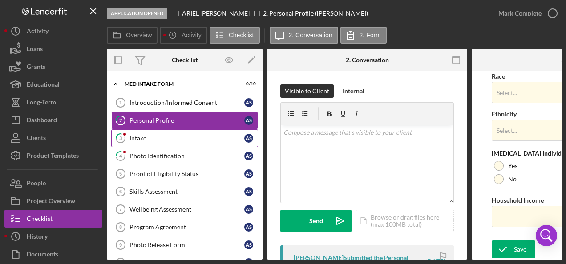
click at [153, 137] on div "Intake" at bounding box center [186, 138] width 115 height 7
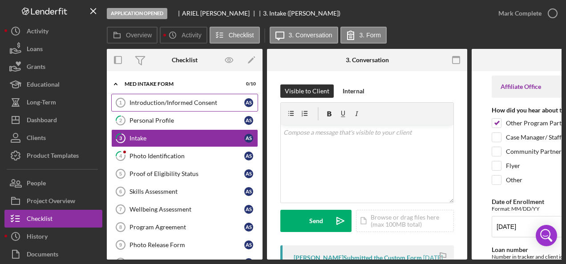
click at [164, 101] on div "Introduction/Informed Consent" at bounding box center [186, 102] width 115 height 7
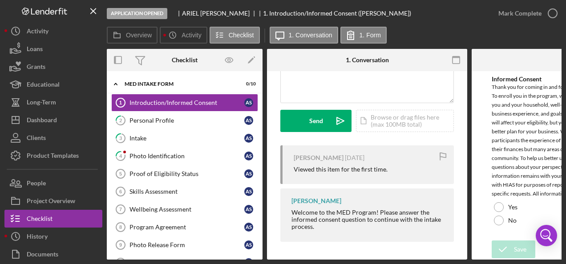
scroll to position [3, 0]
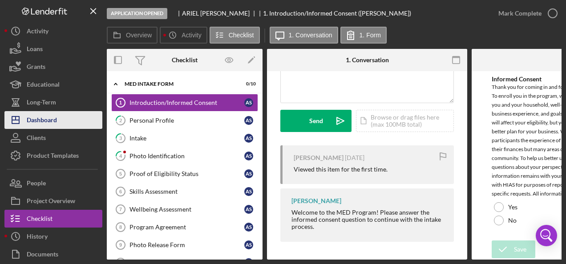
click at [63, 123] on button "Icon/Dashboard Dashboard" at bounding box center [53, 120] width 98 height 18
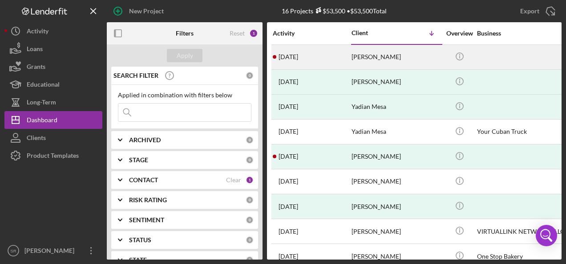
click at [320, 54] on div "[DATE] [PERSON_NAME]" at bounding box center [312, 57] width 78 height 24
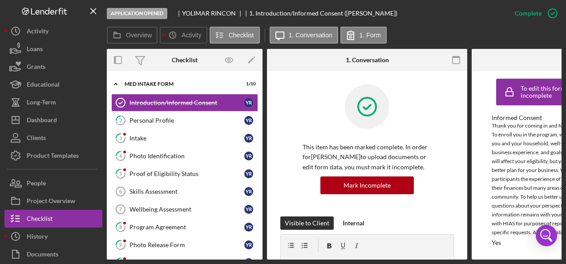
scroll to position [4, 0]
click at [140, 224] on div "Program Agreement" at bounding box center [186, 227] width 115 height 7
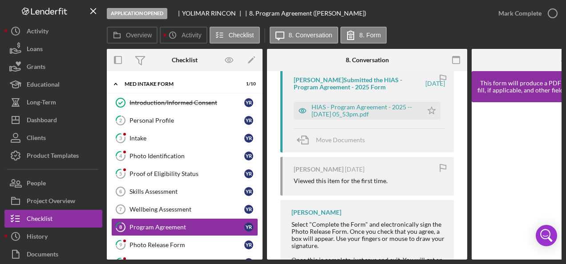
scroll to position [133, 0]
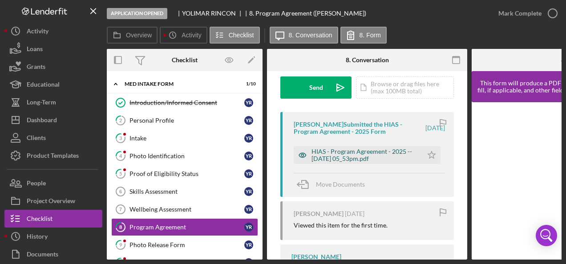
click at [340, 158] on div "HIAS - Program Agreement - 2025 -- [DATE] 05_53pm.pdf" at bounding box center [364, 155] width 107 height 14
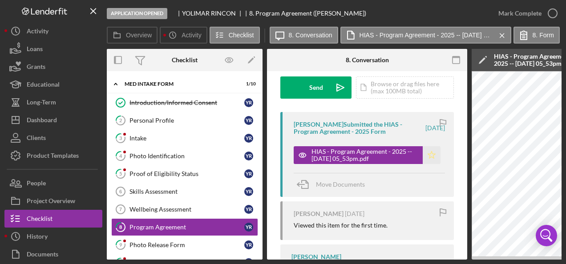
click at [428, 154] on polygon "button" at bounding box center [432, 154] width 8 height 7
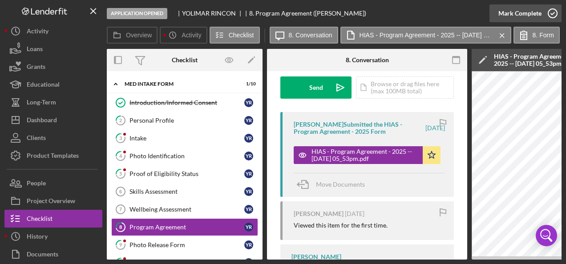
click at [553, 12] on icon "button" at bounding box center [552, 13] width 22 height 22
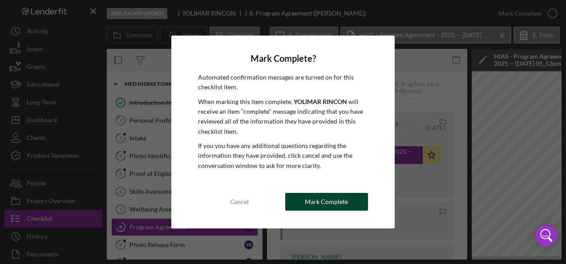
click at [330, 201] on div "Mark Complete" at bounding box center [326, 202] width 43 height 18
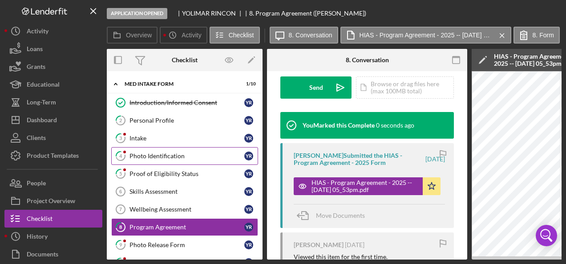
scroll to position [266, 0]
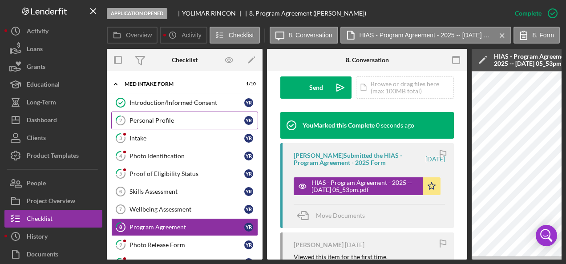
click at [154, 123] on div "Personal Profile" at bounding box center [186, 120] width 115 height 7
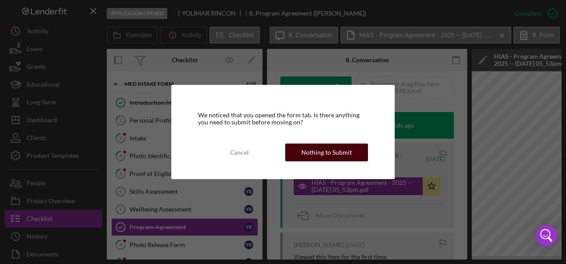
click at [318, 156] on div "Nothing to Submit" at bounding box center [326, 153] width 51 height 18
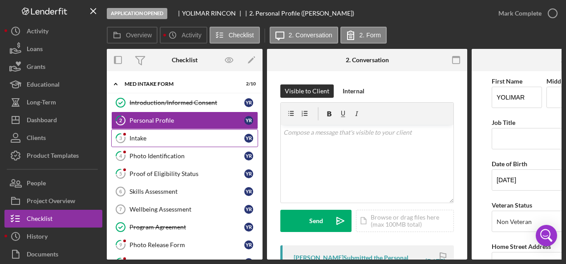
click at [165, 139] on div "Intake" at bounding box center [186, 138] width 115 height 7
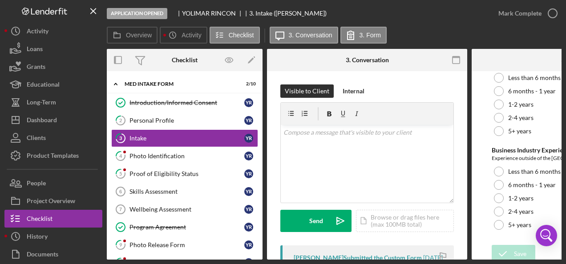
scroll to position [1842, 0]
click at [150, 155] on div "Photo Identification" at bounding box center [186, 156] width 115 height 7
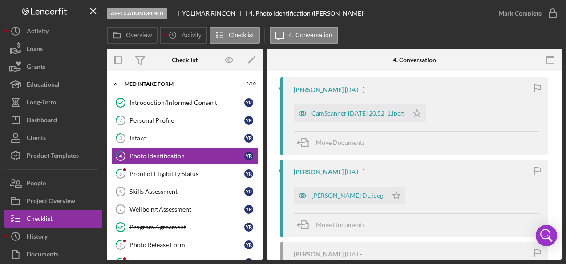
scroll to position [159, 0]
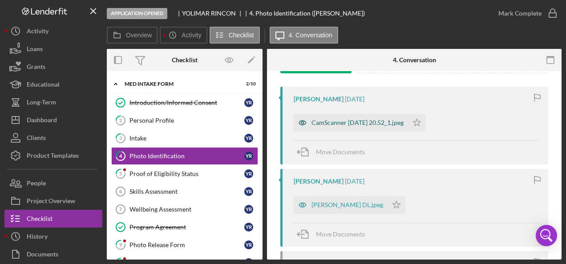
click at [337, 122] on div "CamScanner [DATE] 20.52_1.jpeg" at bounding box center [357, 122] width 92 height 7
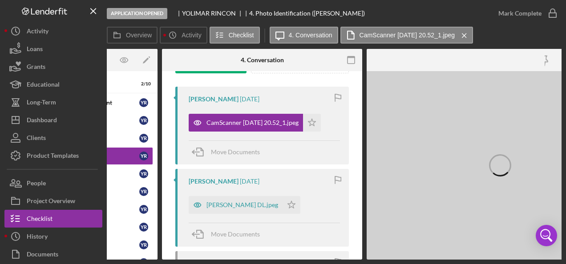
scroll to position [0, 105]
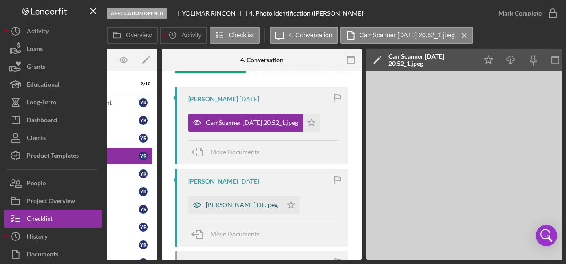
click at [238, 203] on div "[PERSON_NAME] DL.jpeg" at bounding box center [242, 205] width 72 height 7
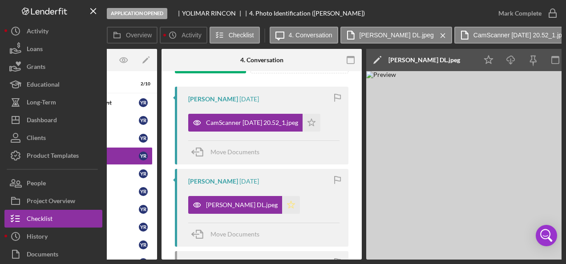
click at [300, 203] on icon "Icon/Star" at bounding box center [291, 205] width 18 height 18
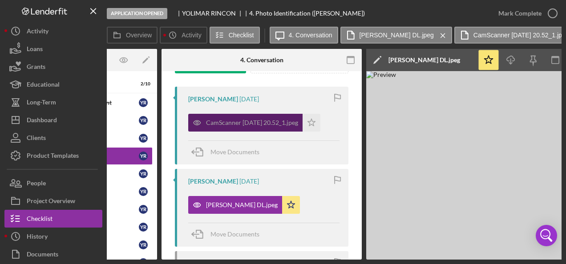
click at [247, 126] on div "CamScanner [DATE] 20.52_1.jpeg" at bounding box center [245, 123] width 114 height 18
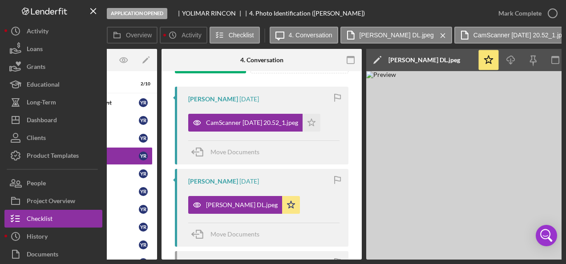
scroll to position [0, 0]
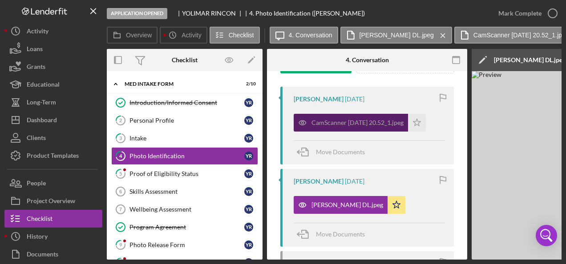
click at [331, 122] on div "CamScanner [DATE] 20.52_1.jpeg" at bounding box center [357, 122] width 92 height 7
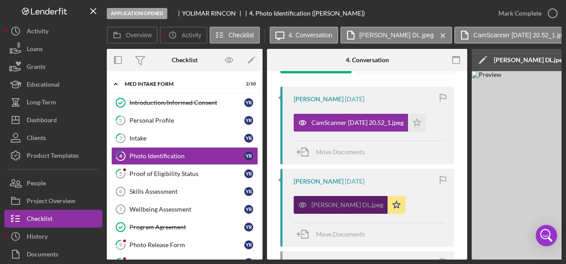
click at [327, 204] on div "[PERSON_NAME] DL.jpeg" at bounding box center [347, 205] width 72 height 7
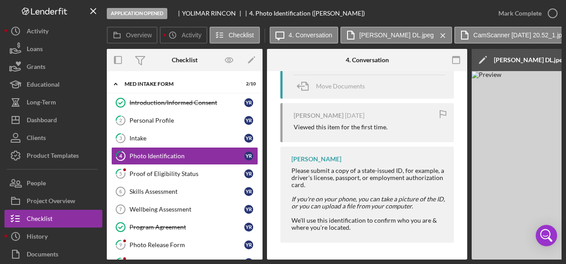
scroll to position [309, 0]
click at [553, 15] on icon "button" at bounding box center [552, 13] width 22 height 22
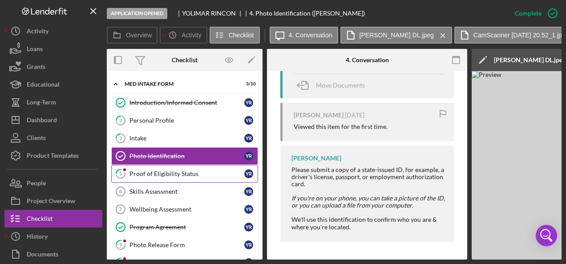
click at [155, 174] on div "Proof of Eligibility Status" at bounding box center [186, 173] width 115 height 7
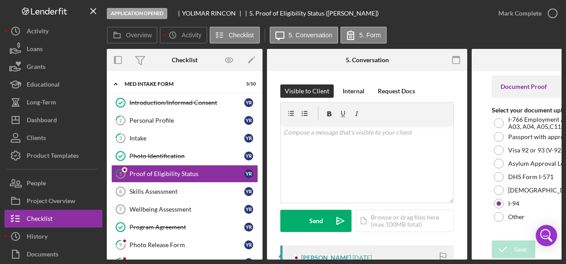
scroll to position [133, 0]
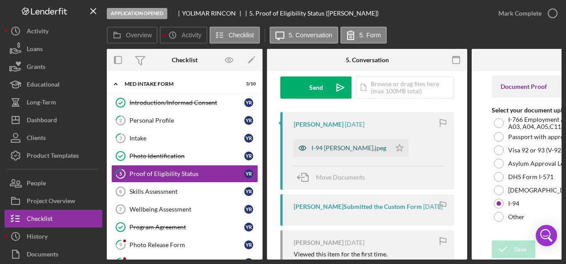
click at [358, 146] on div "I-94 [PERSON_NAME].jpeg" at bounding box center [348, 148] width 75 height 7
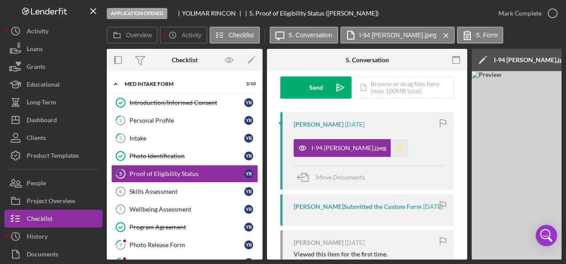
click at [403, 149] on polygon "button" at bounding box center [400, 147] width 8 height 7
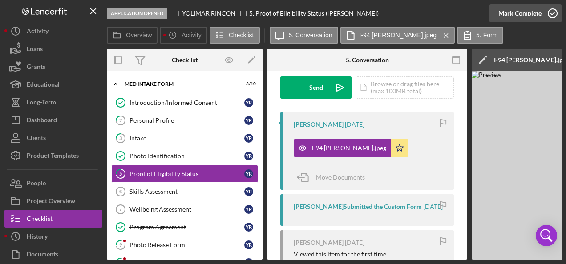
click at [552, 13] on icon "button" at bounding box center [552, 13] width 22 height 22
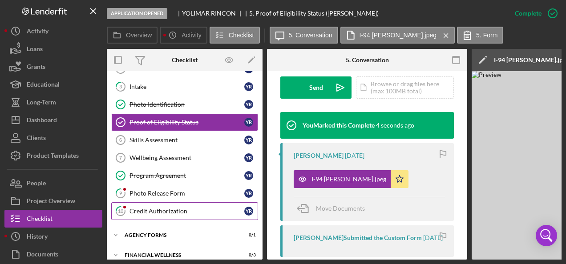
scroll to position [0, 0]
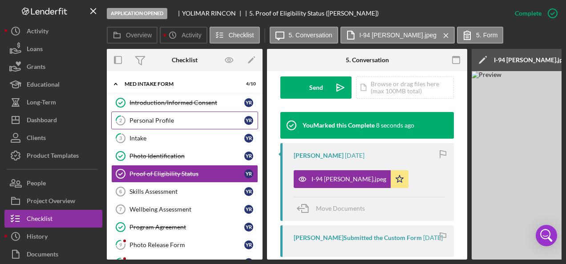
click at [166, 117] on div "Personal Profile" at bounding box center [186, 120] width 115 height 7
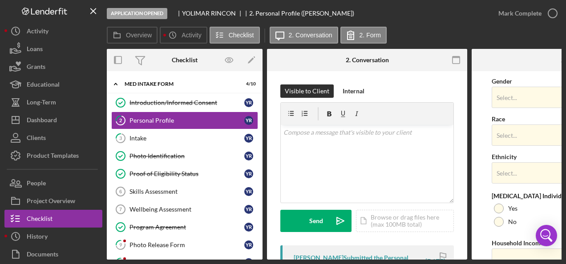
scroll to position [405, 0]
